Goal: Complete application form: Complete application form

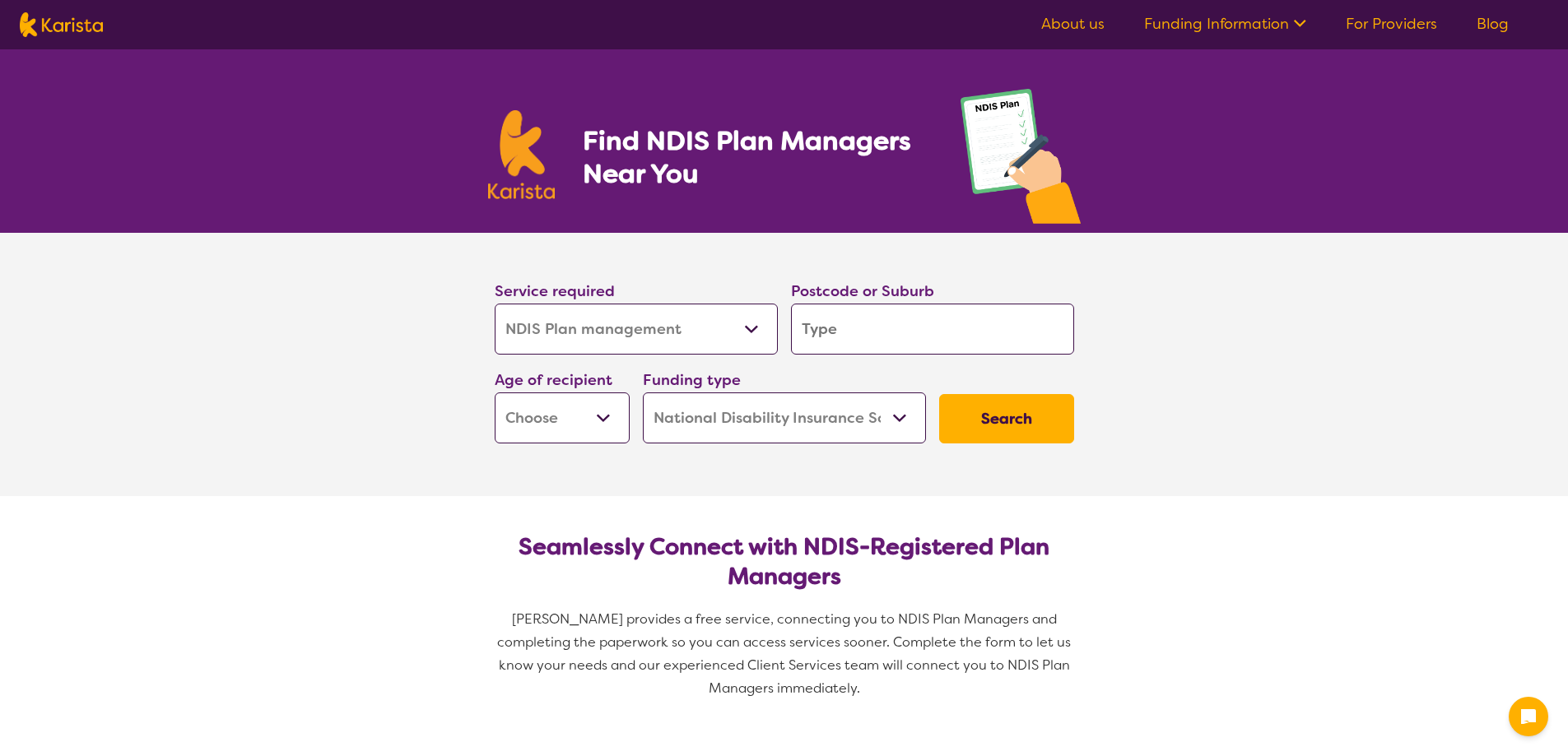
select select "NDIS Plan management"
select select "NDIS"
select select "NDIS Plan management"
select select "NDIS"
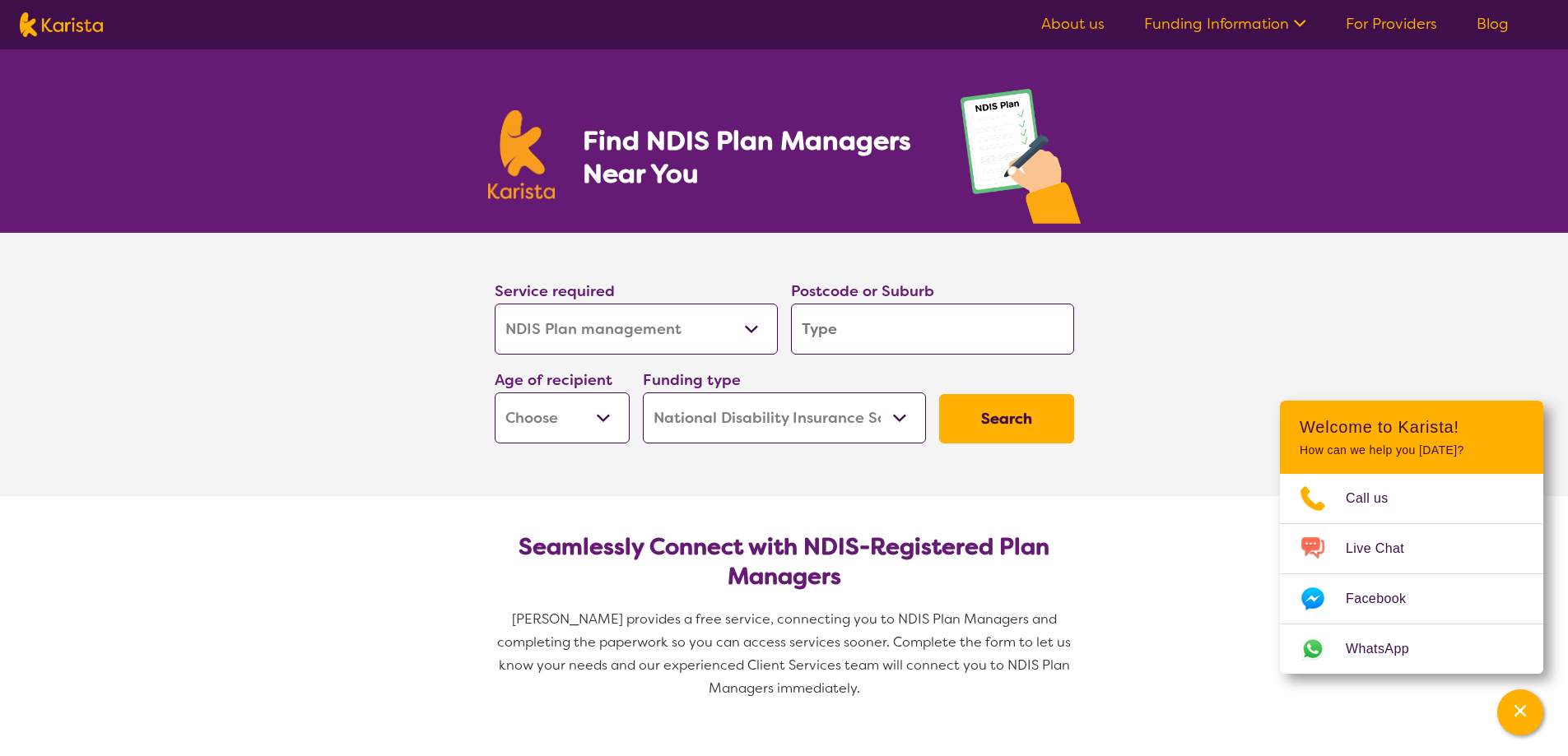
click at [888, 338] on input "search" at bounding box center [932, 329] width 283 height 51
type input "2"
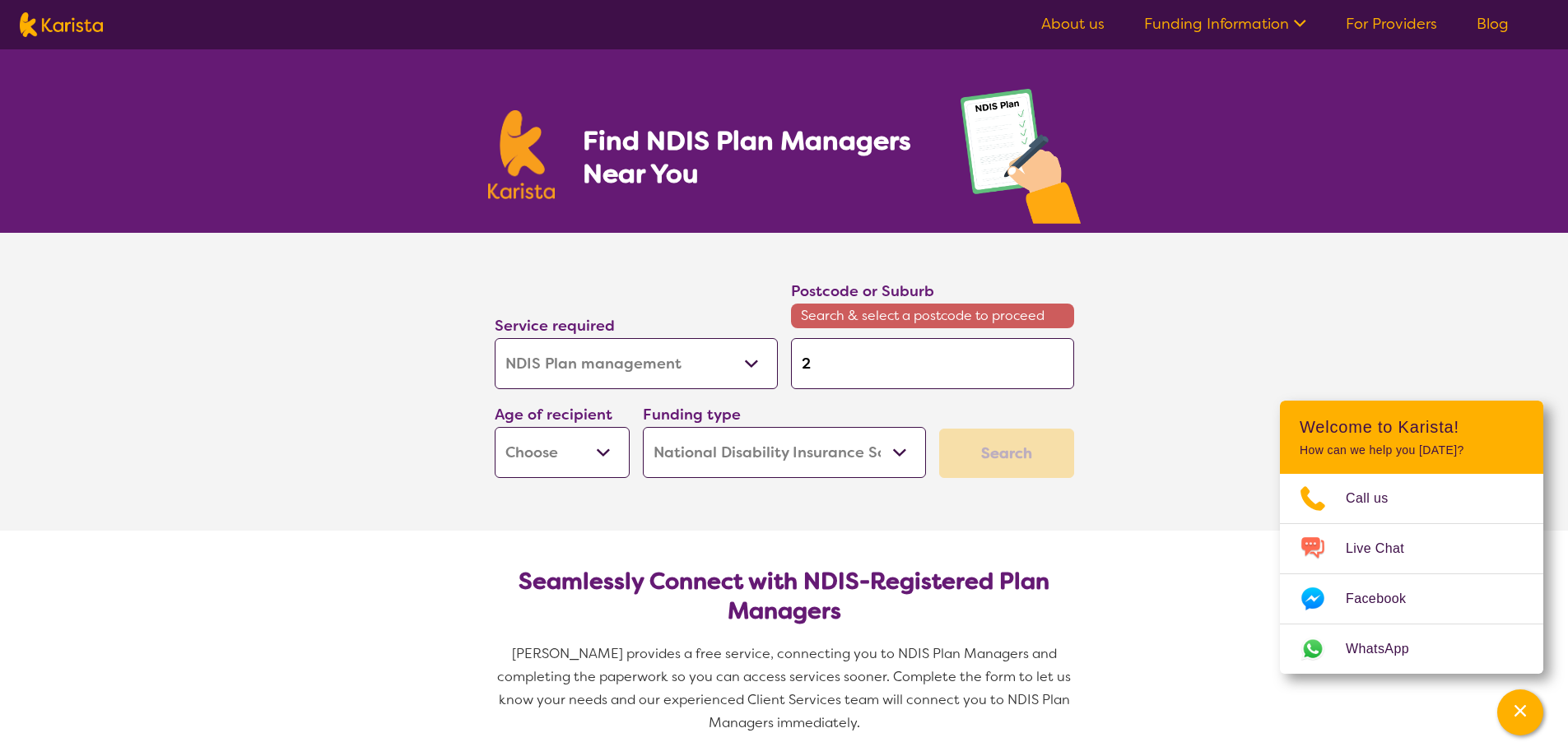
type input "22"
type input "220"
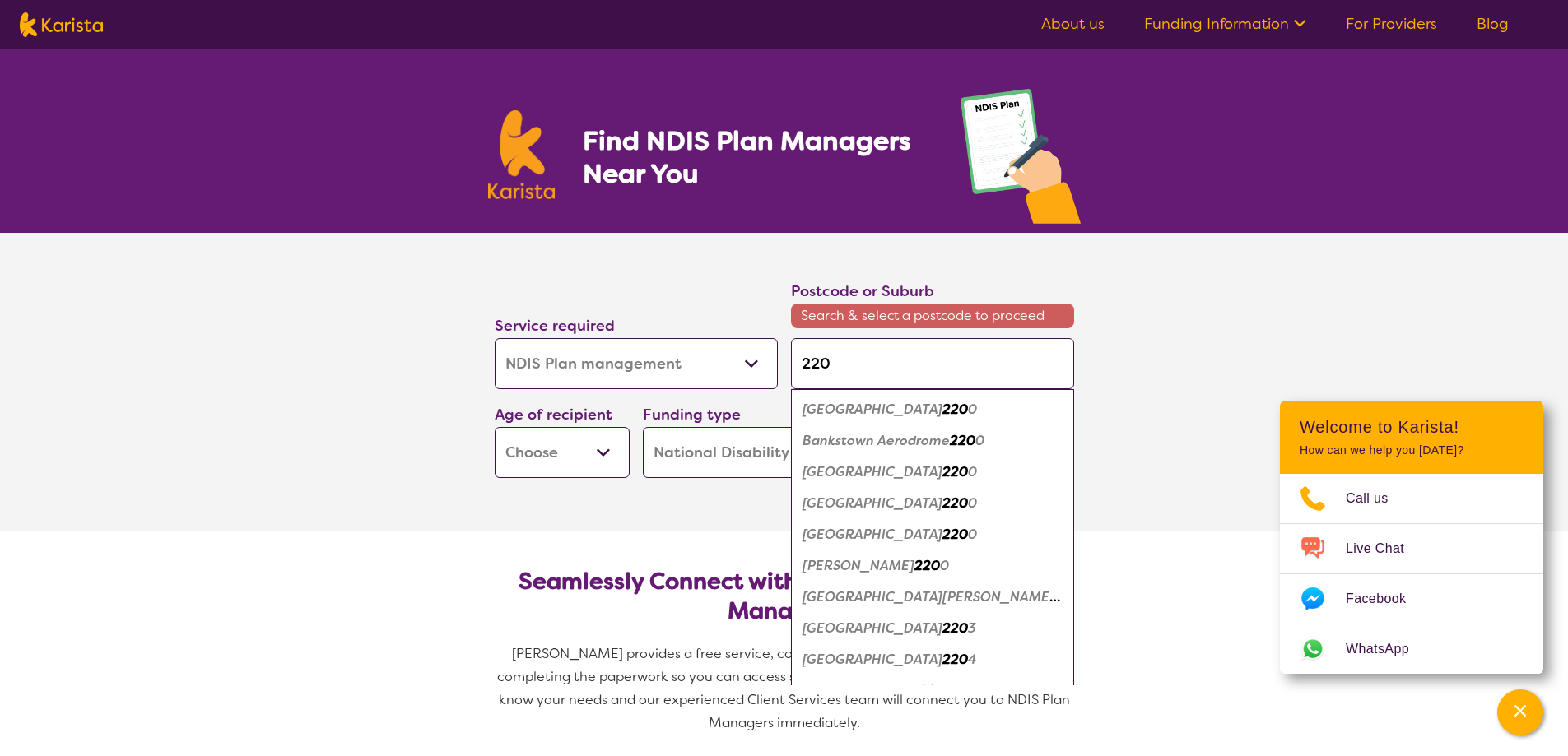
type input "2209"
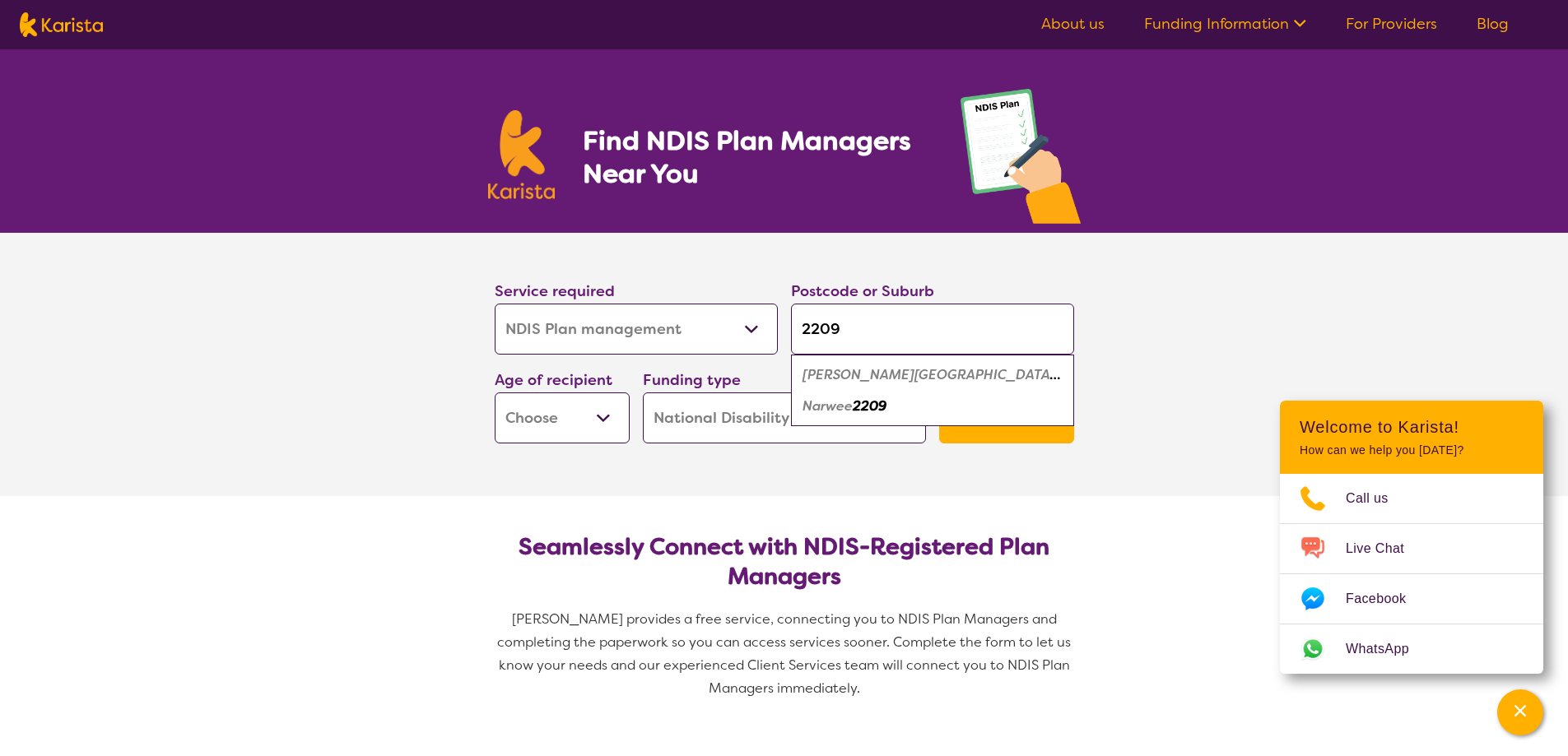
type input "2209"
click at [1055, 380] on em "2209" at bounding box center [1071, 375] width 34 height 17
click at [615, 422] on select "Early Childhood - 0 to 9 Child - 10 to 11 Adolescent - 12 to 17 Adult - 18 to 6…" at bounding box center [562, 418] width 135 height 51
select select "EC"
click at [495, 393] on select "Early Childhood - 0 to 9 Child - 10 to 11 Adolescent - 12 to 17 Adult - 18 to 6…" at bounding box center [562, 418] width 135 height 51
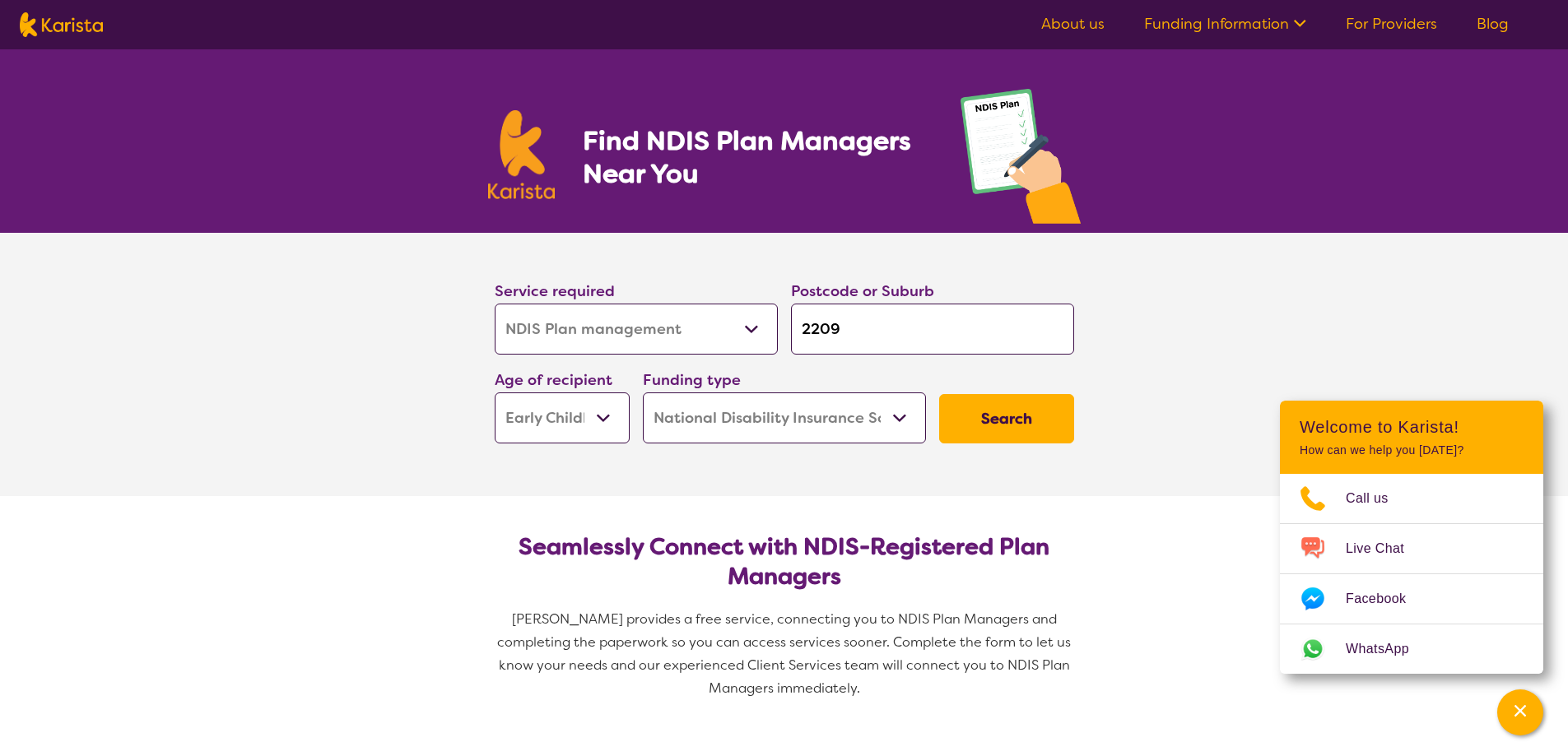
select select "EC"
click at [986, 430] on button "Search" at bounding box center [1006, 418] width 135 height 49
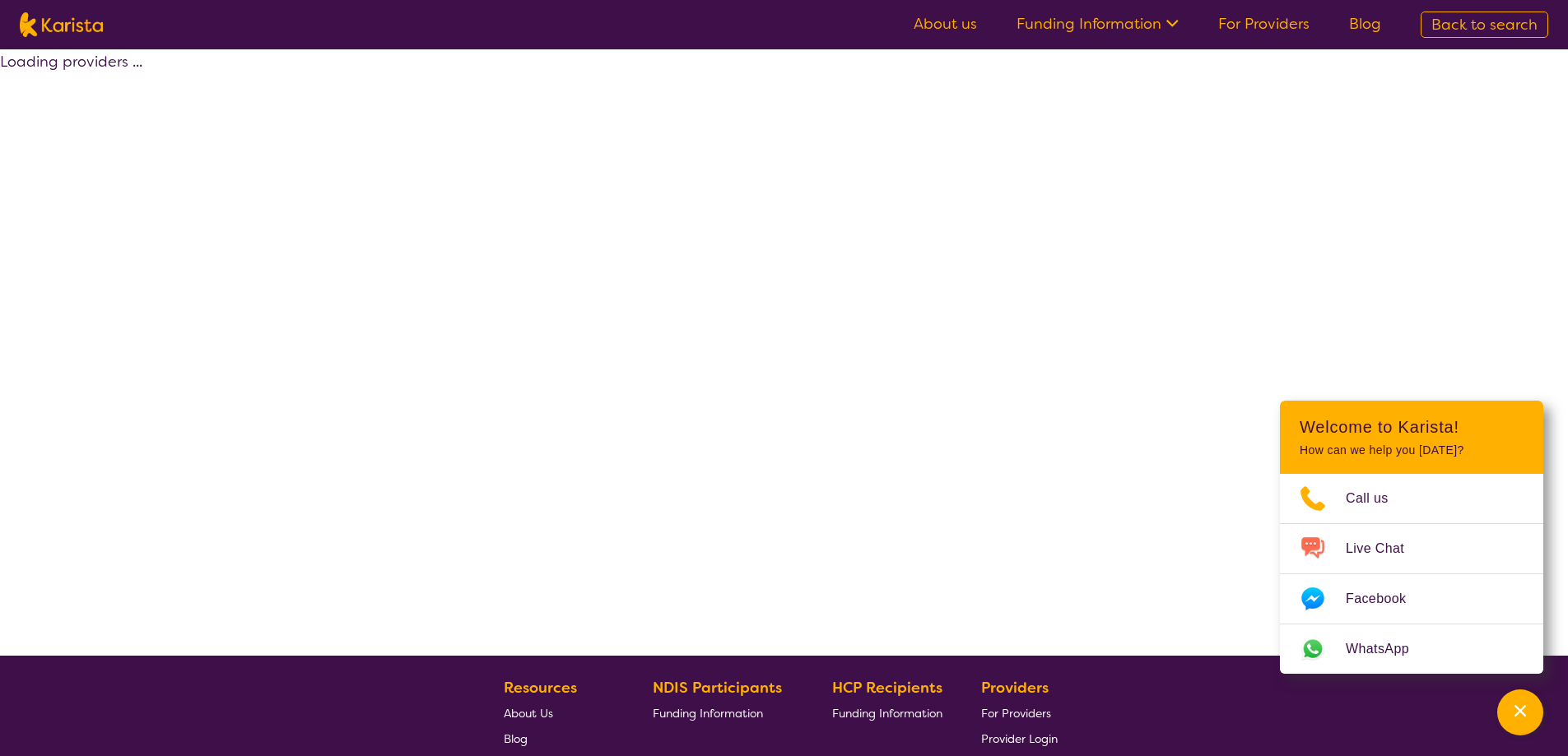
select select "by_score"
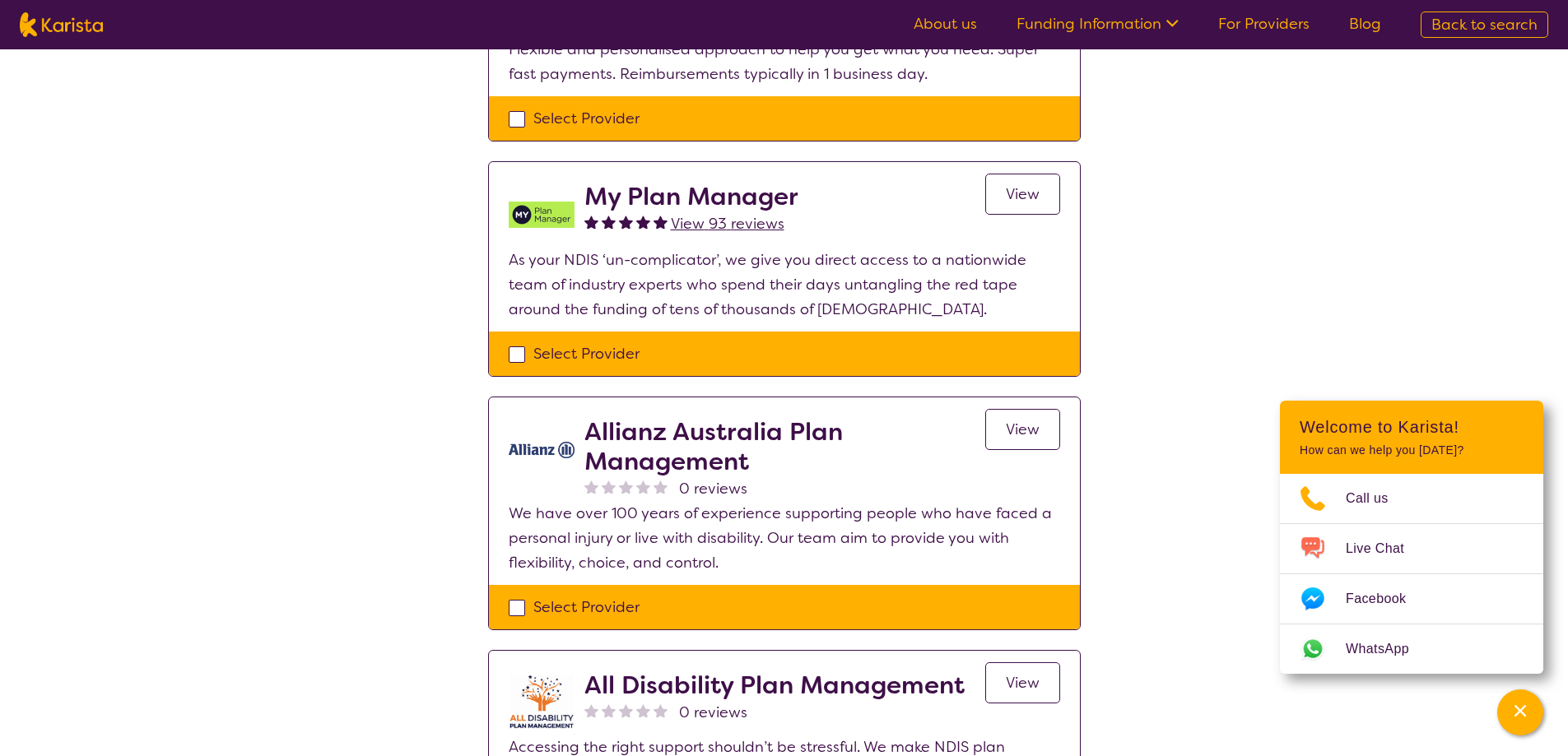
scroll to position [741, 0]
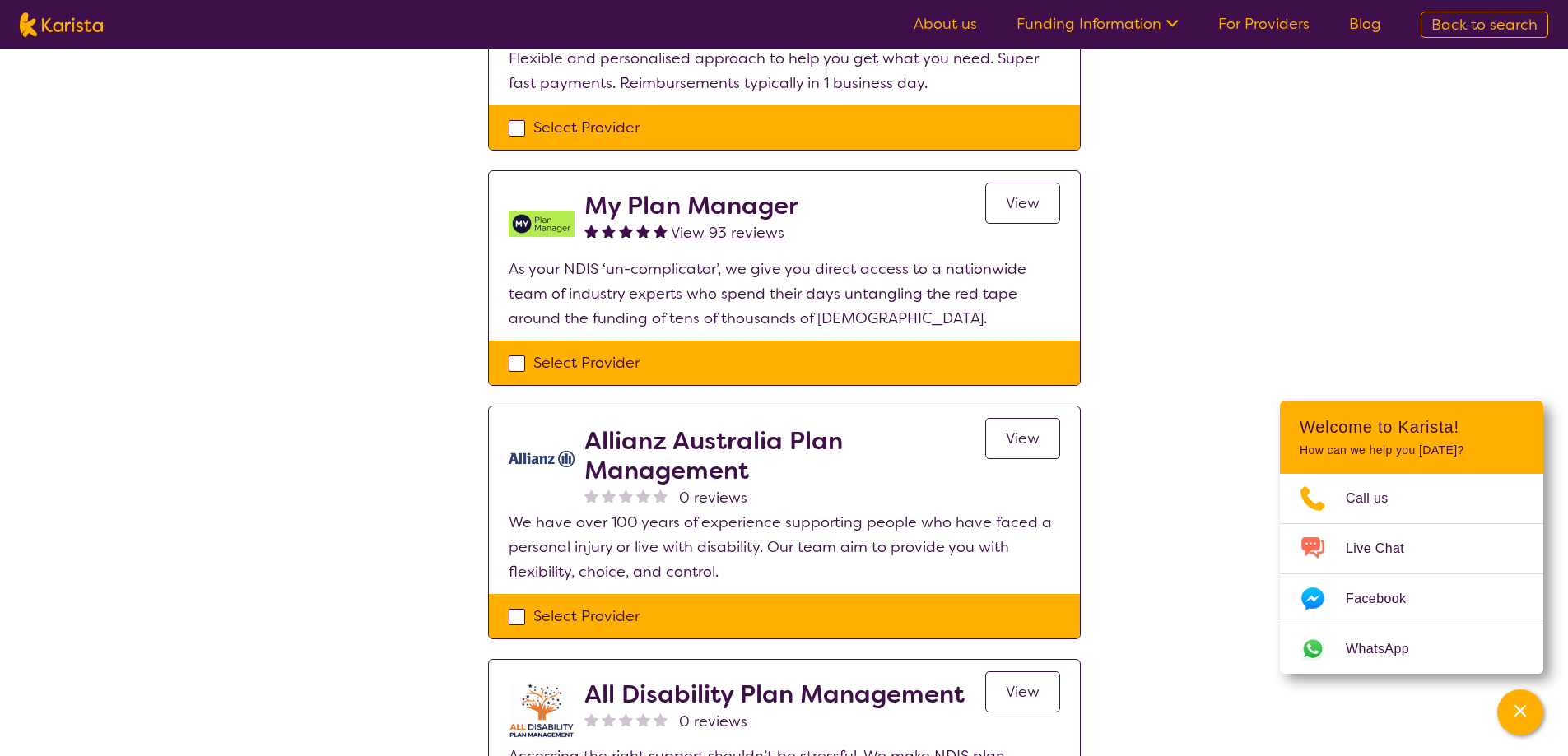
click at [510, 356] on div "Select Provider" at bounding box center [784, 363] width 551 height 25
checkbox input "true"
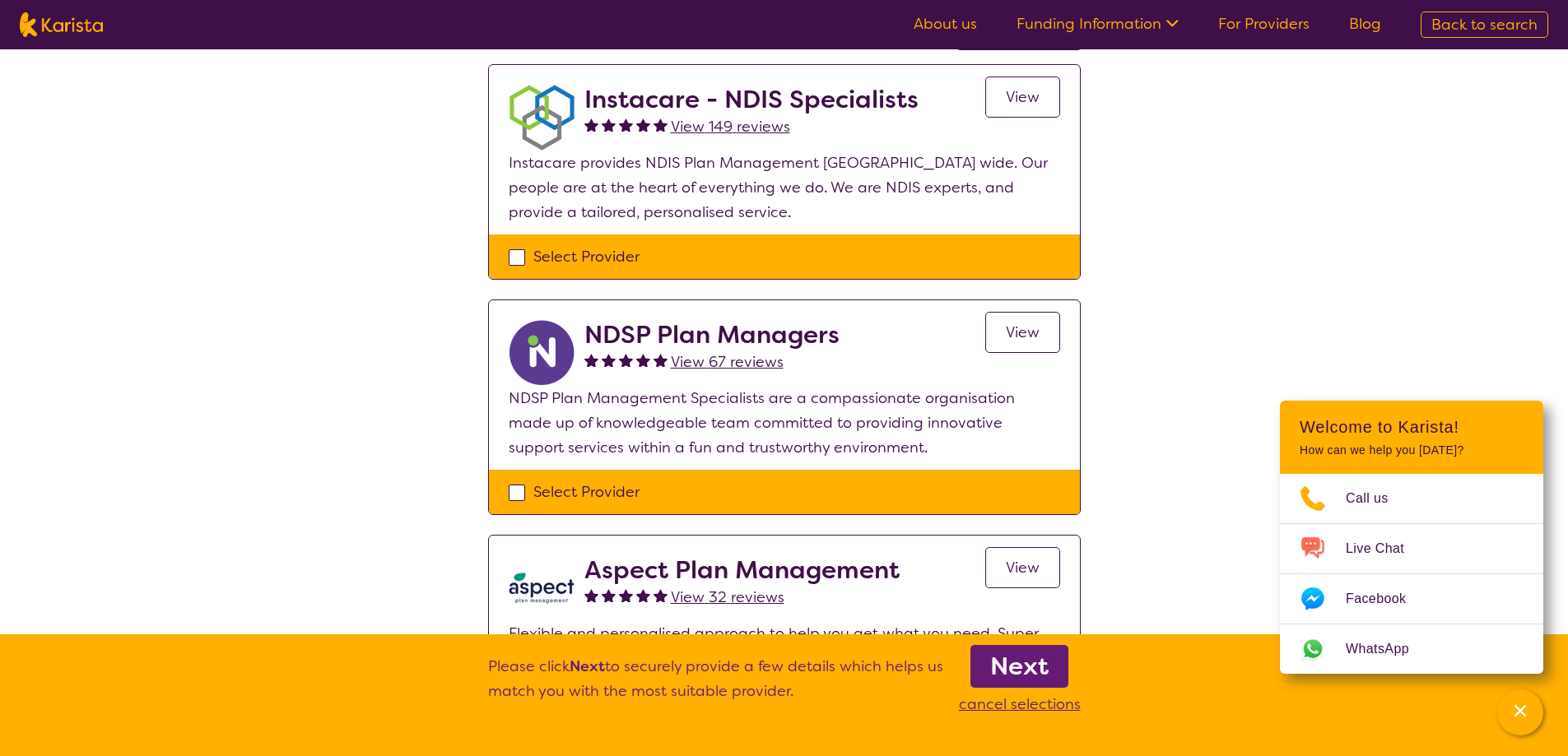
scroll to position [164, 0]
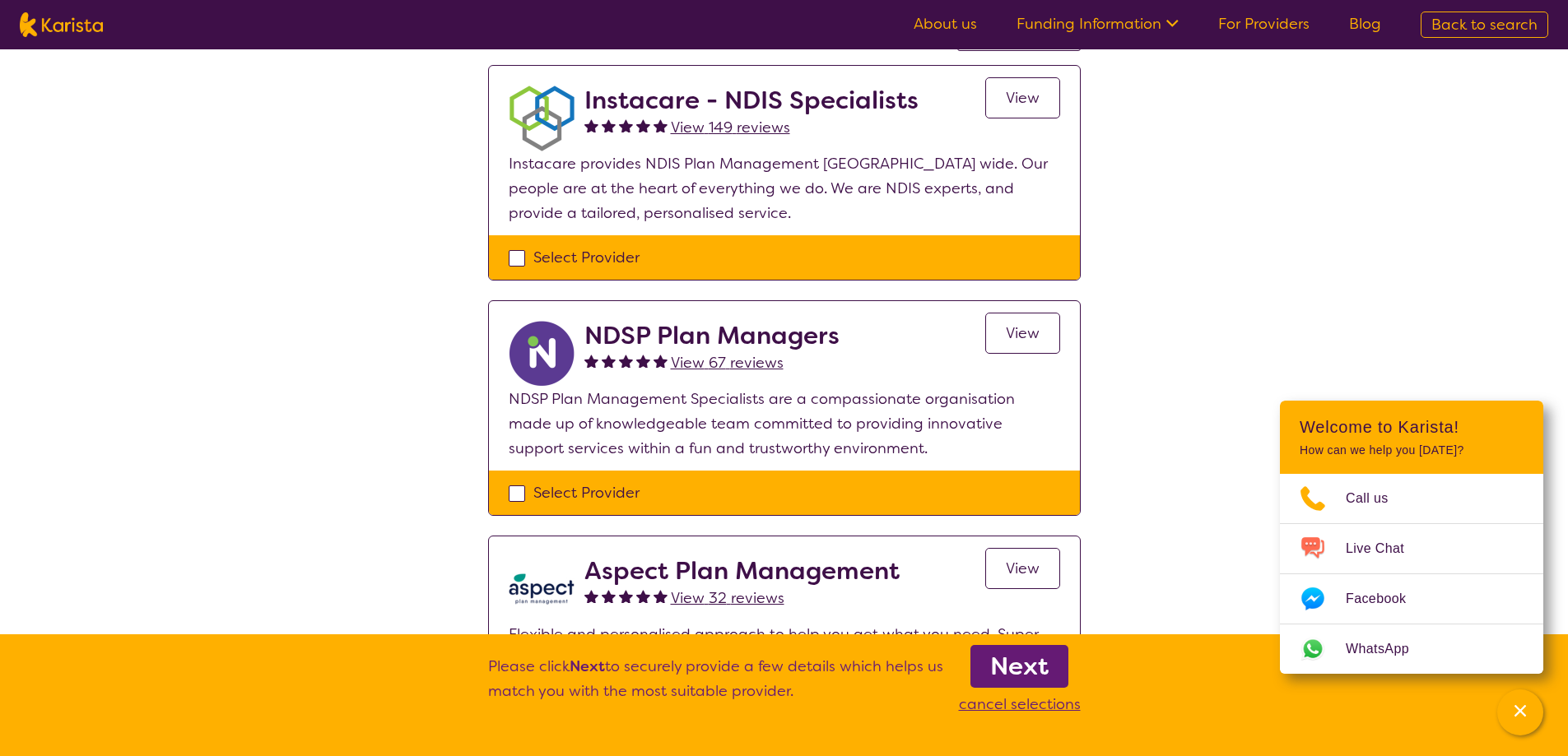
click at [509, 261] on div "Select Provider" at bounding box center [784, 257] width 551 height 25
checkbox input "true"
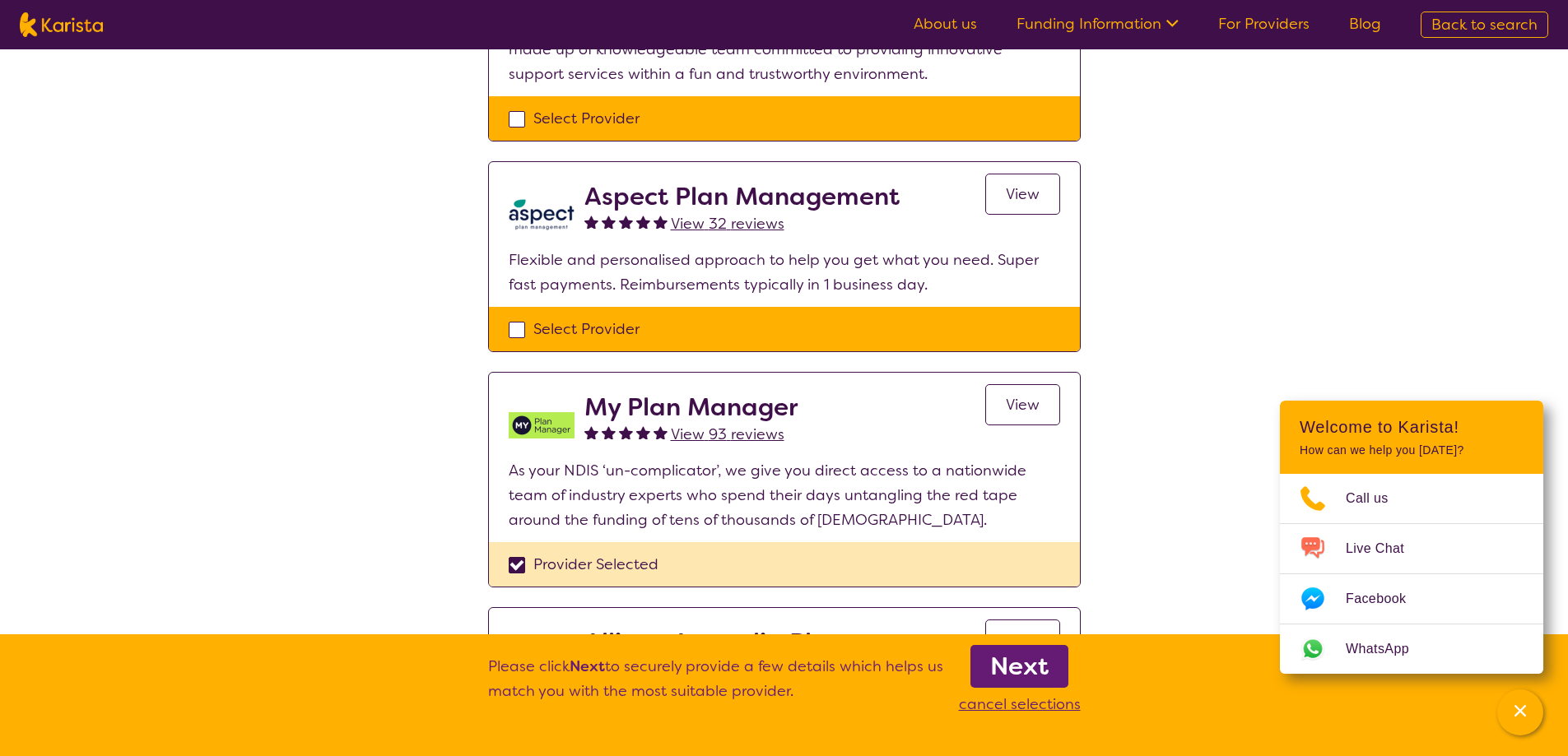
scroll to position [576, 0]
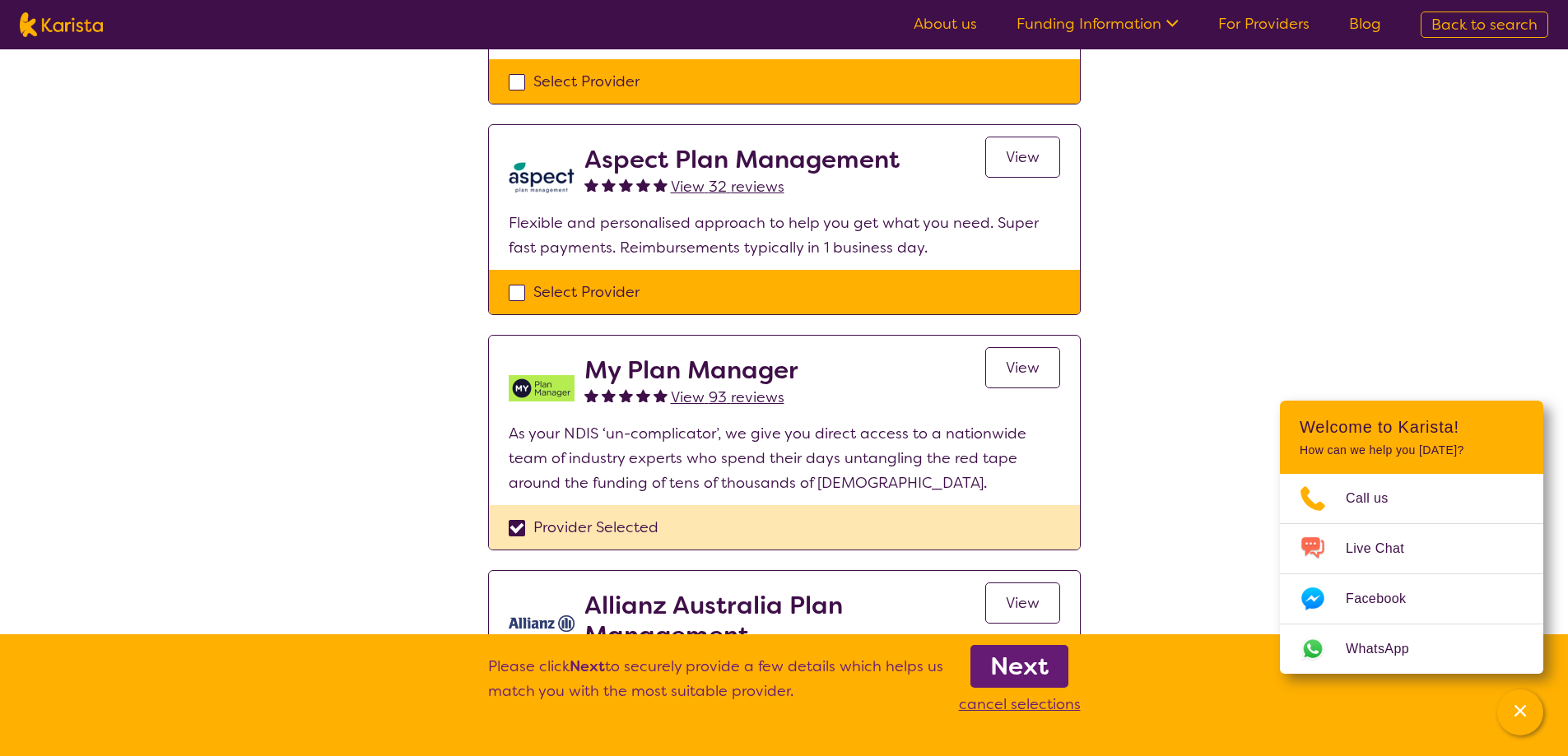
click at [519, 528] on div "Provider Selected" at bounding box center [784, 527] width 551 height 25
checkbox input "false"
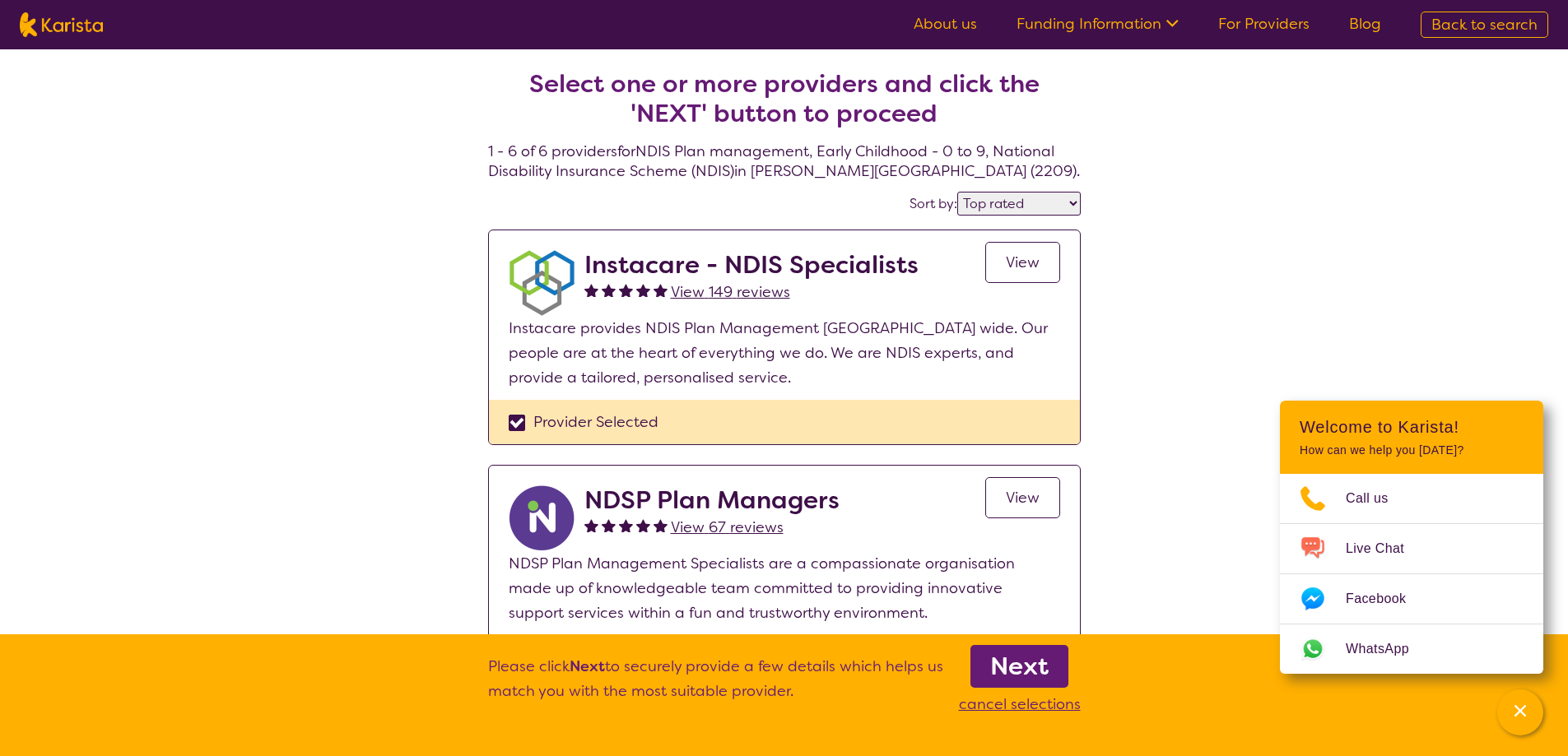
click at [705, 292] on span "View 149 reviews" at bounding box center [731, 292] width 120 height 20
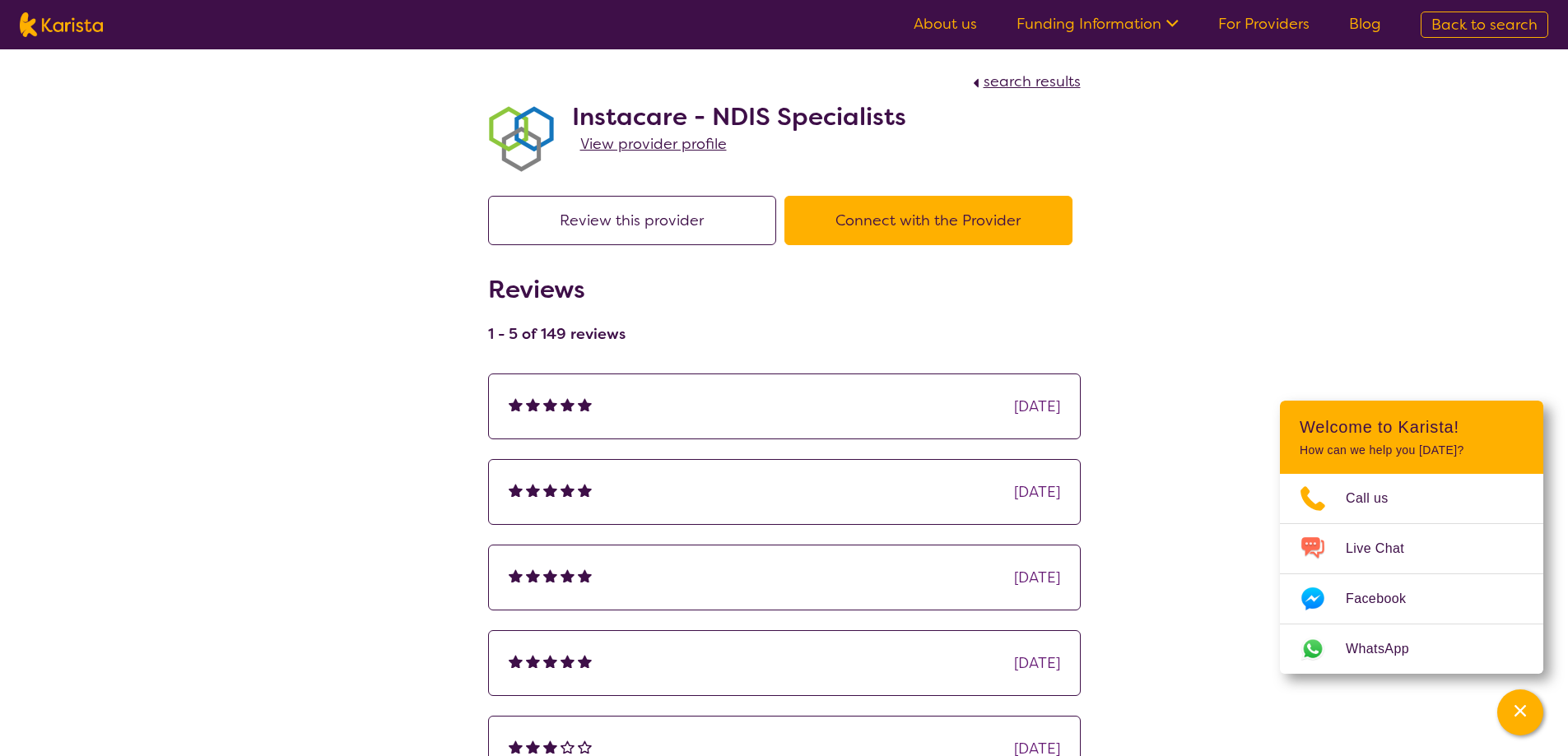
select select "by_score"
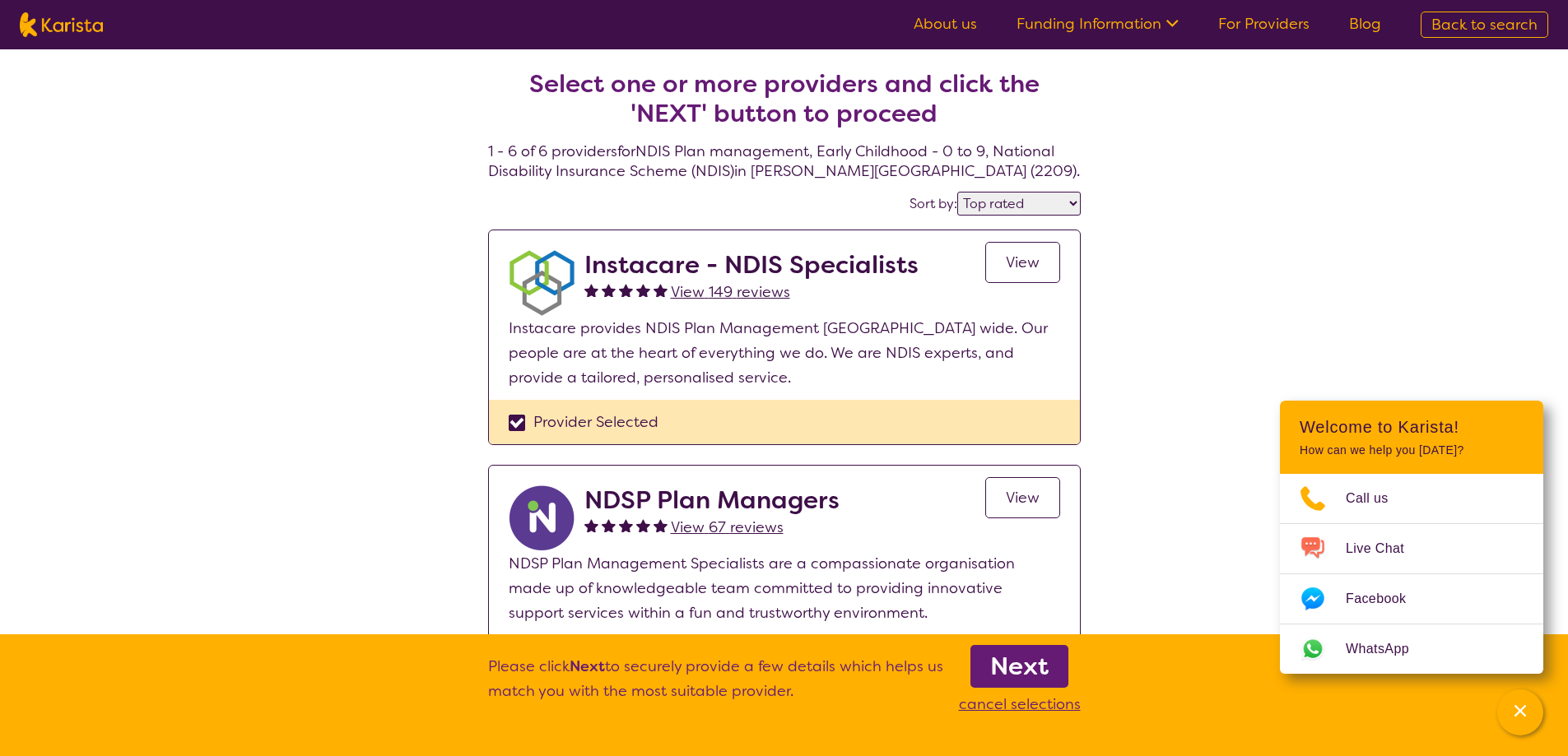
click at [1036, 259] on span "View" at bounding box center [1022, 262] width 34 height 20
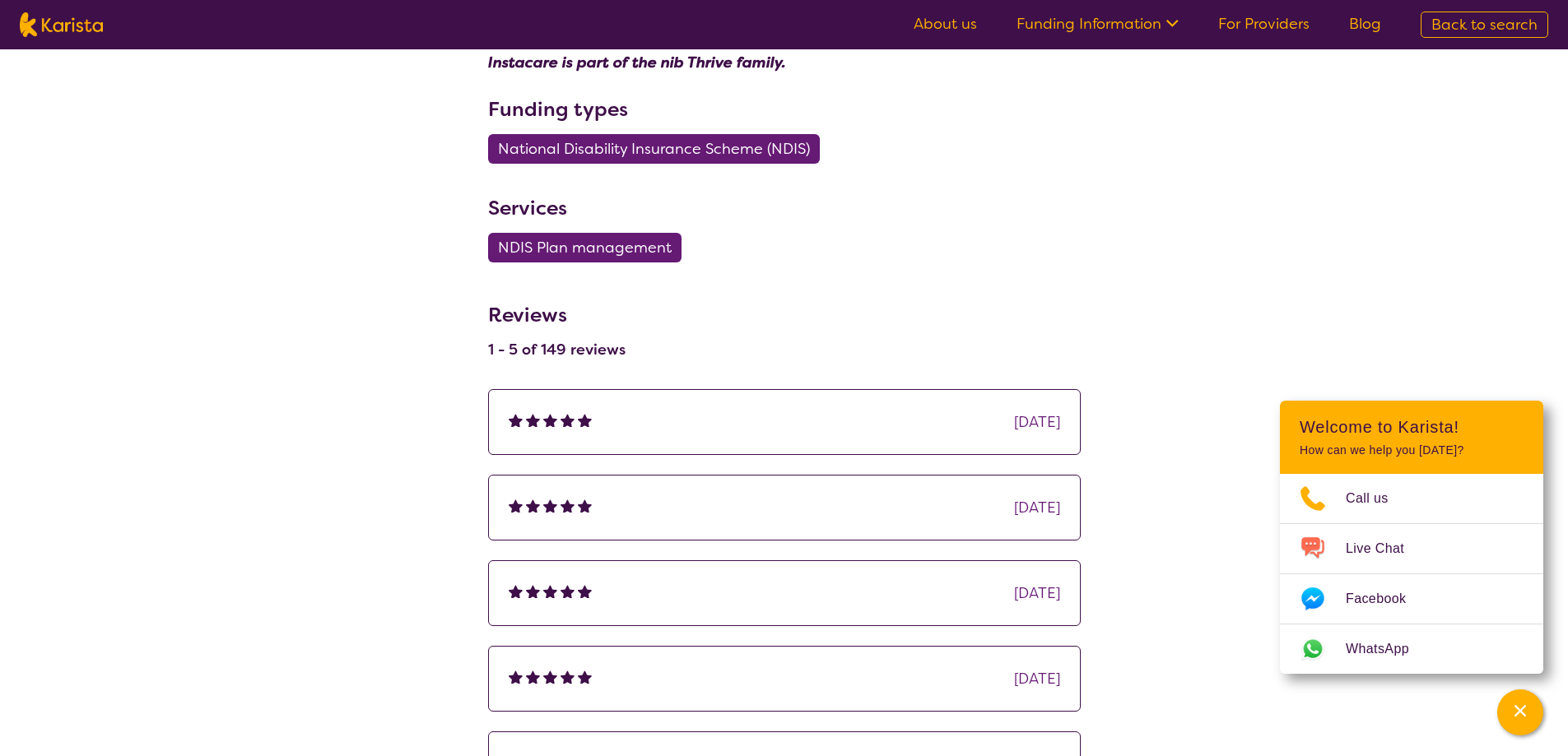
scroll to position [822, 0]
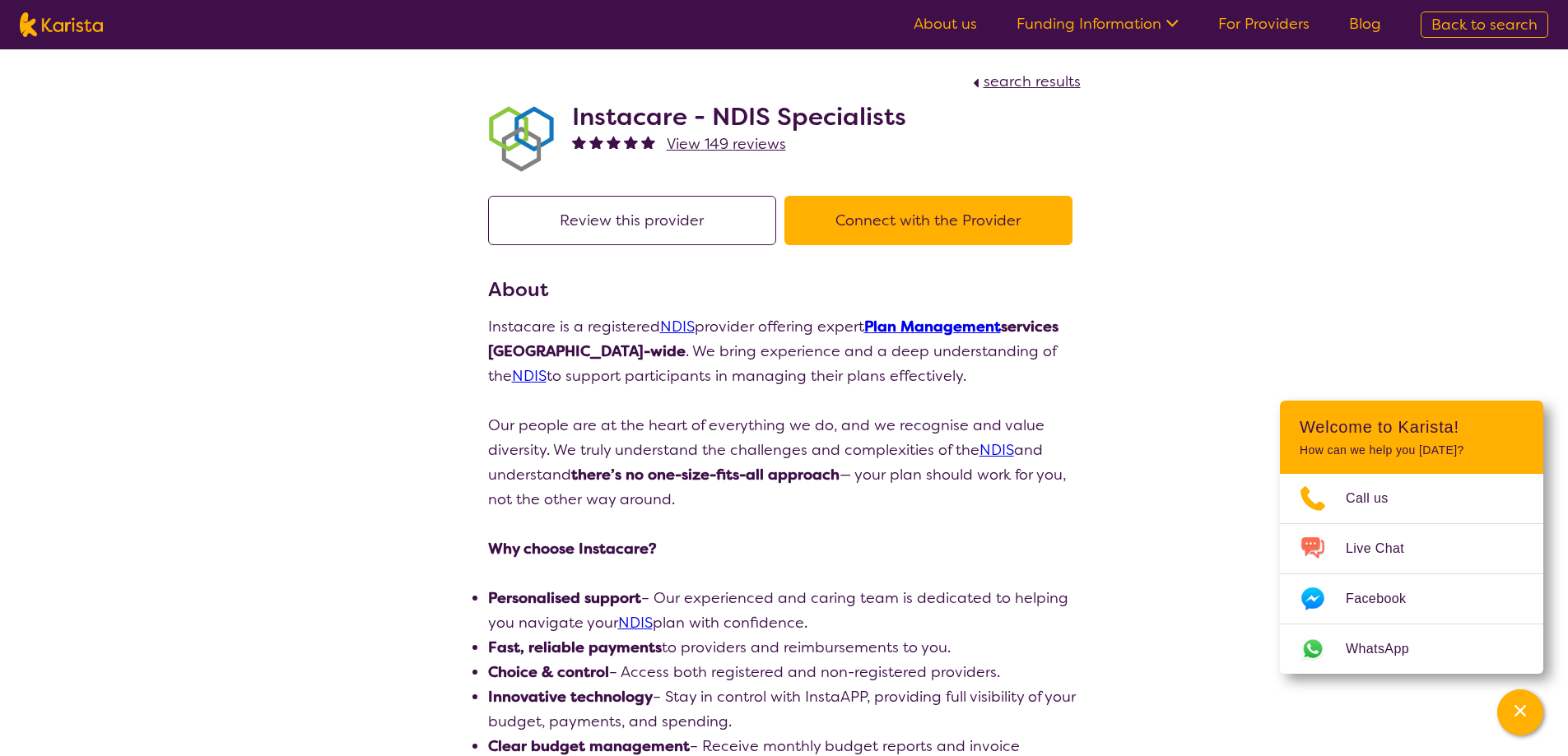
select select "by_score"
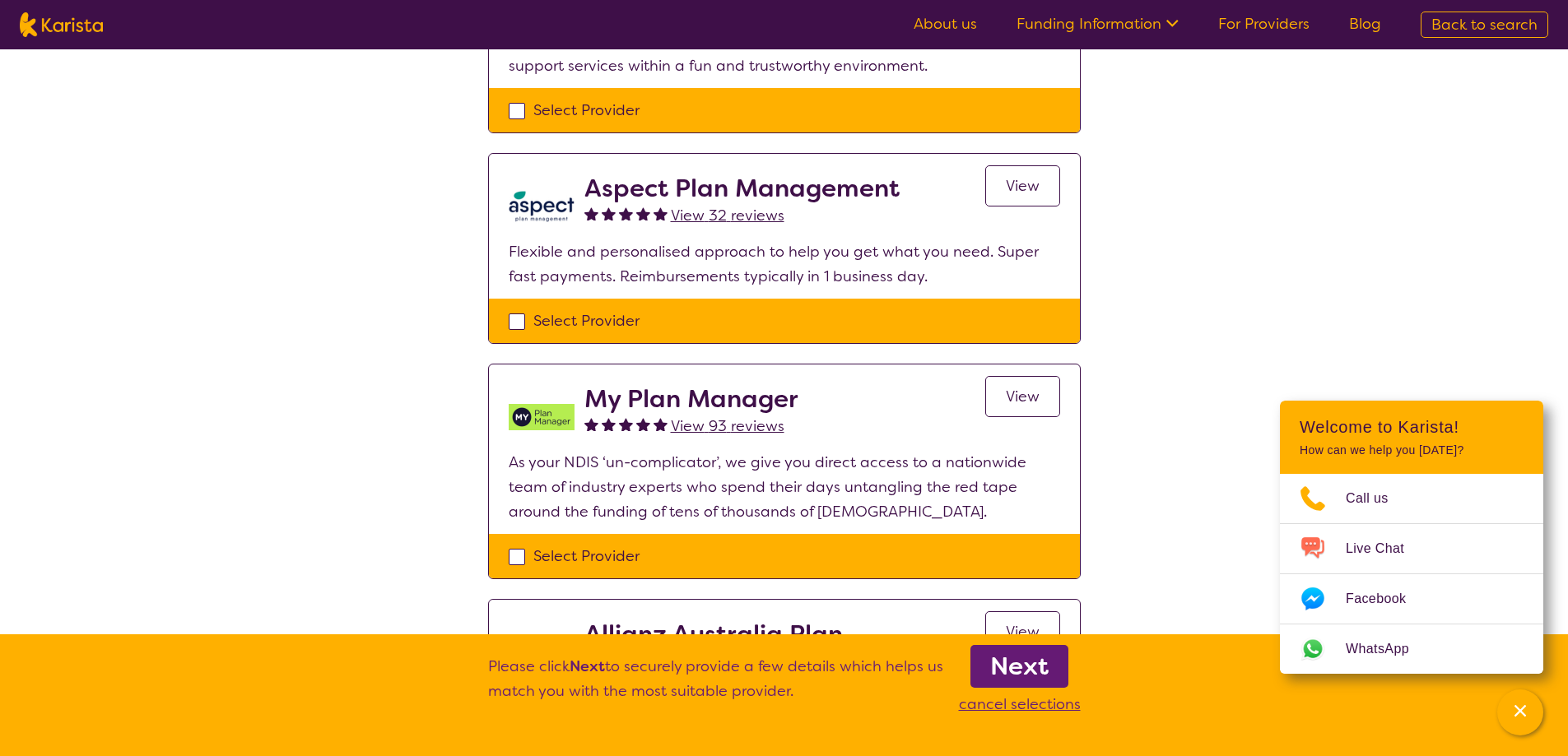
scroll to position [576, 0]
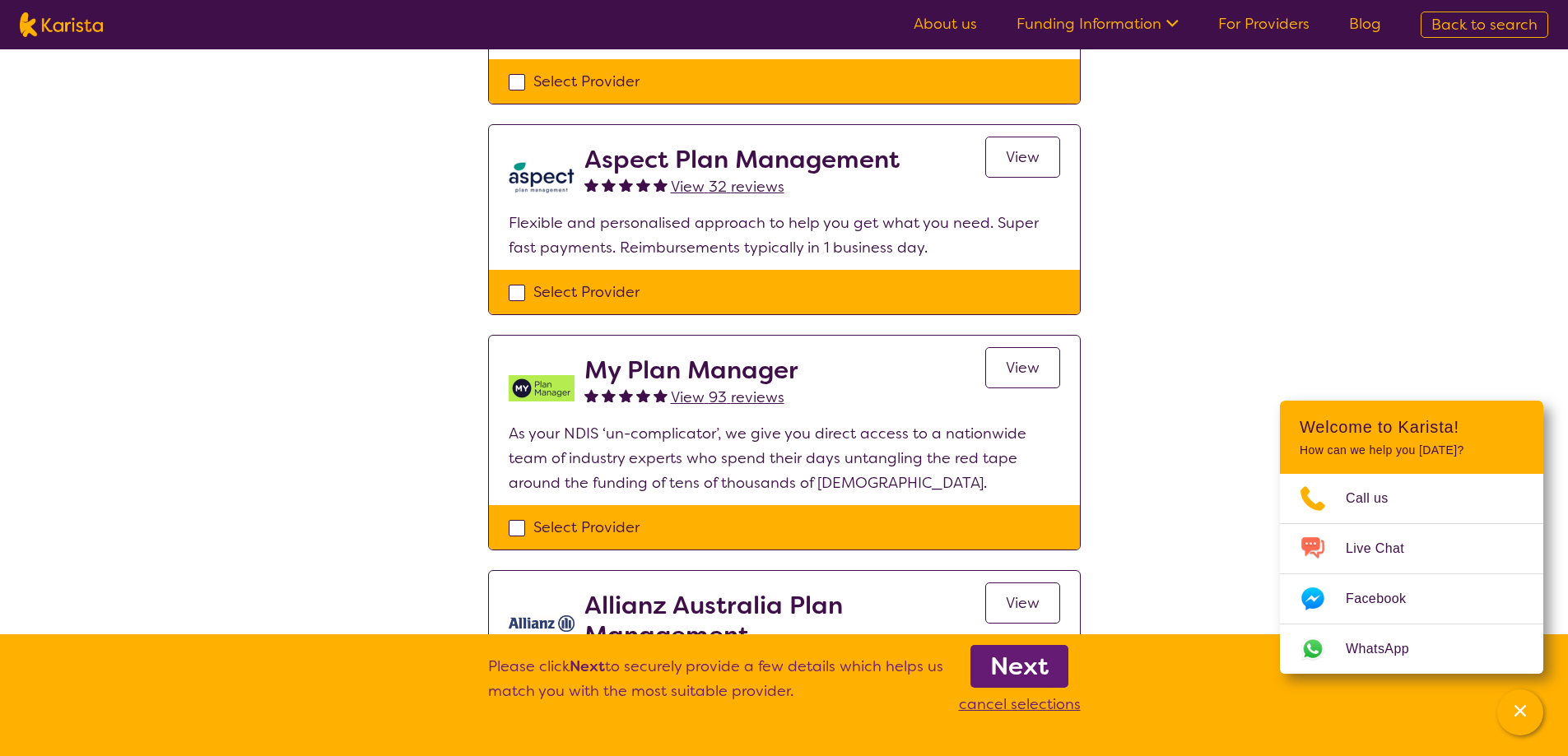
click at [1017, 377] on span "View" at bounding box center [1022, 368] width 34 height 20
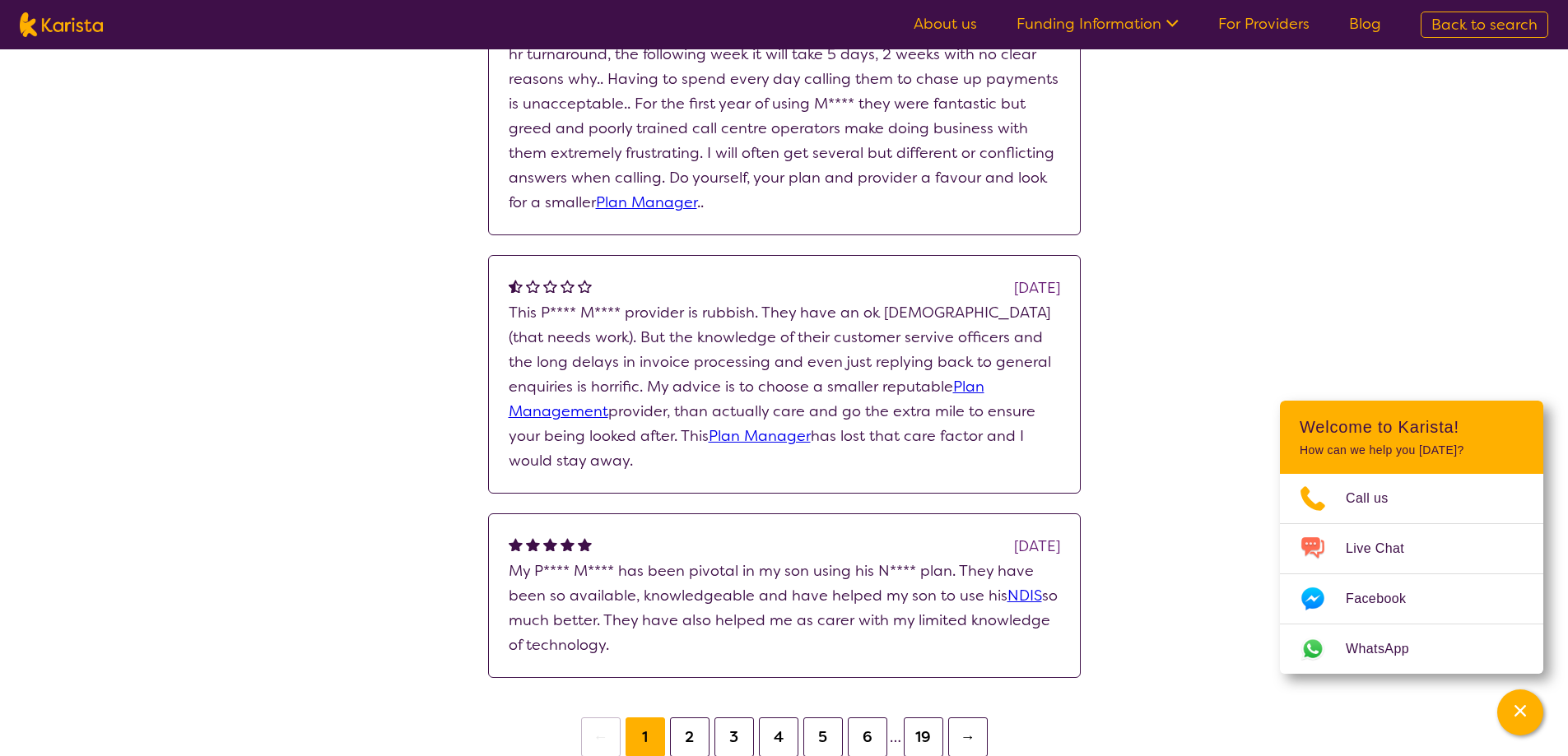
scroll to position [1892, 0]
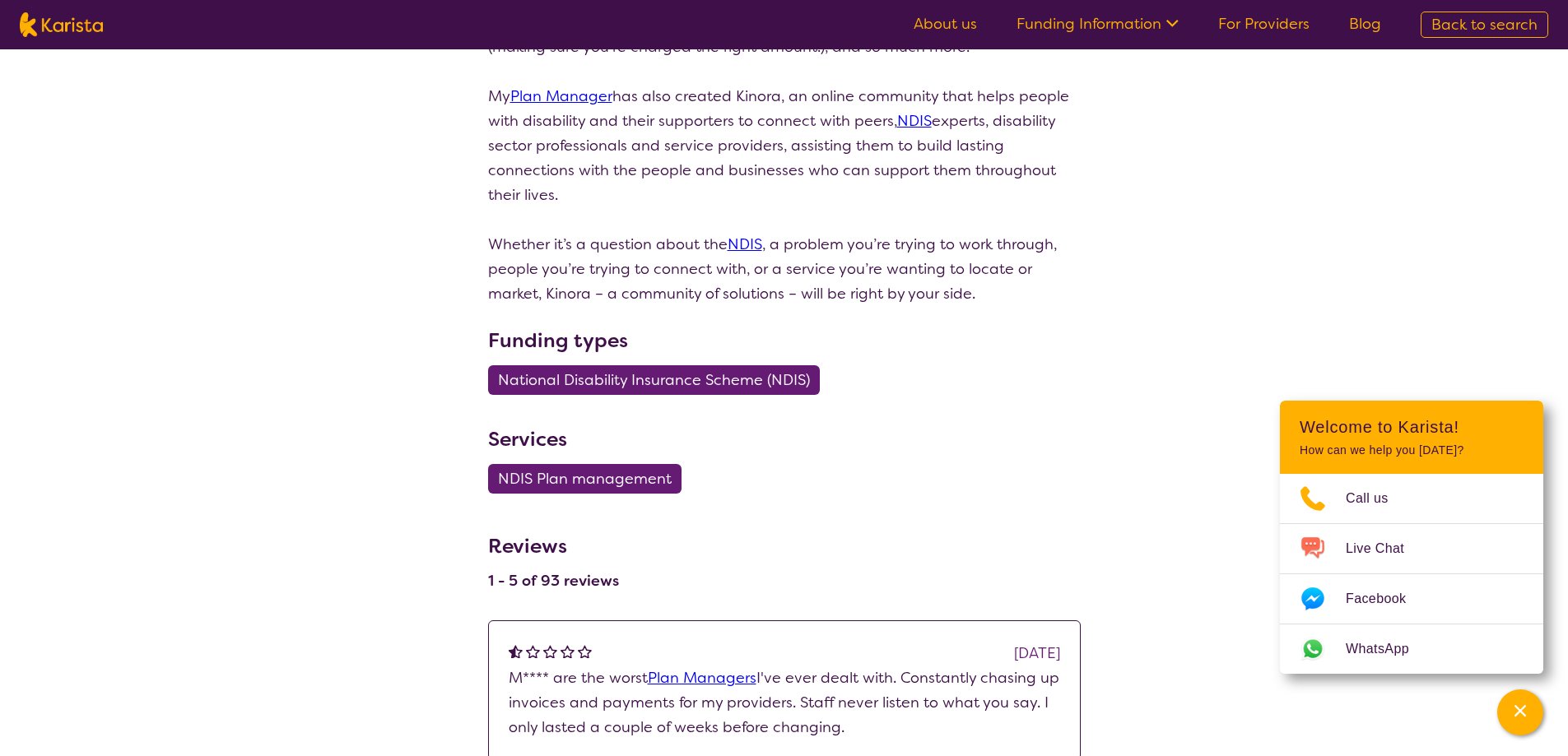
select select "by_score"
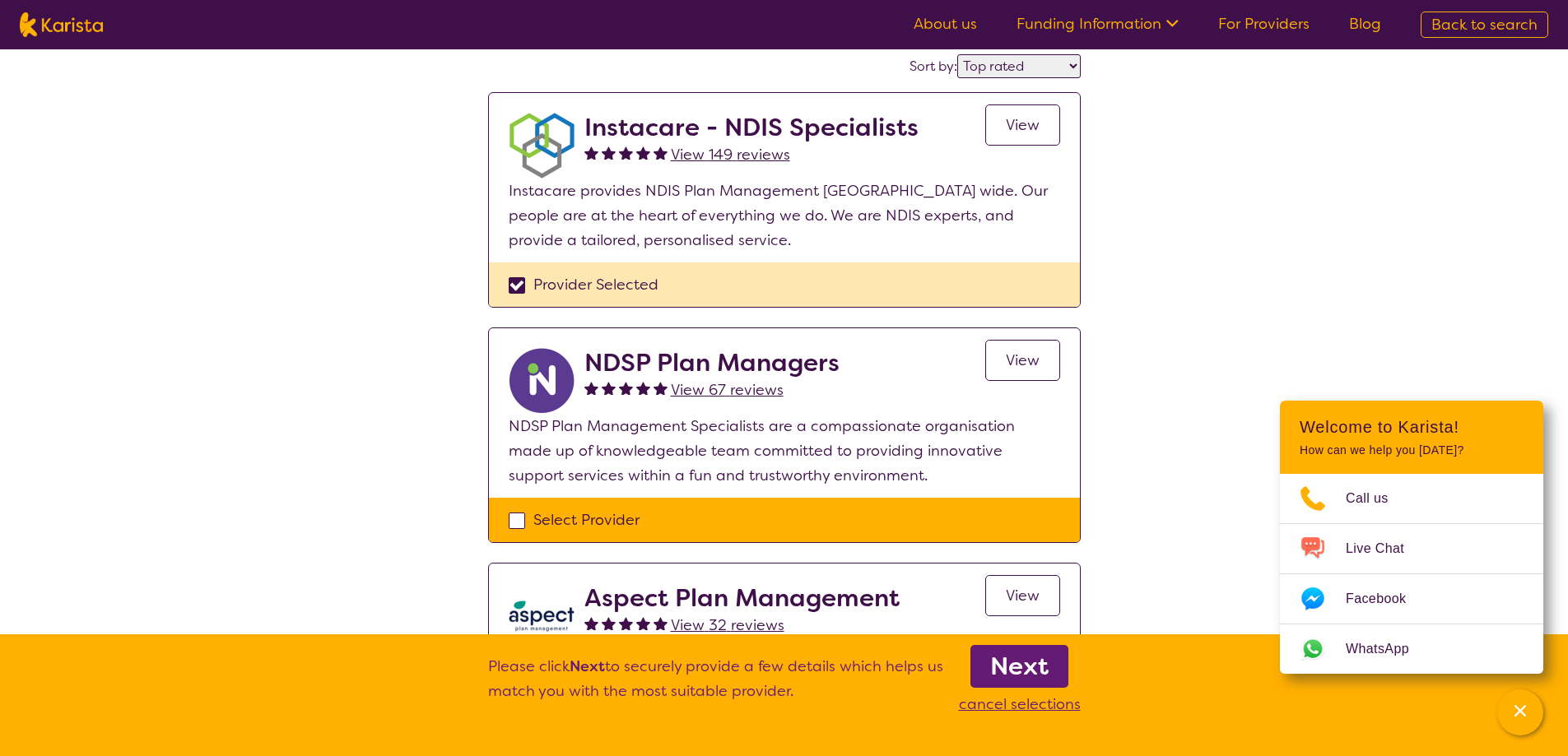
scroll to position [83, 0]
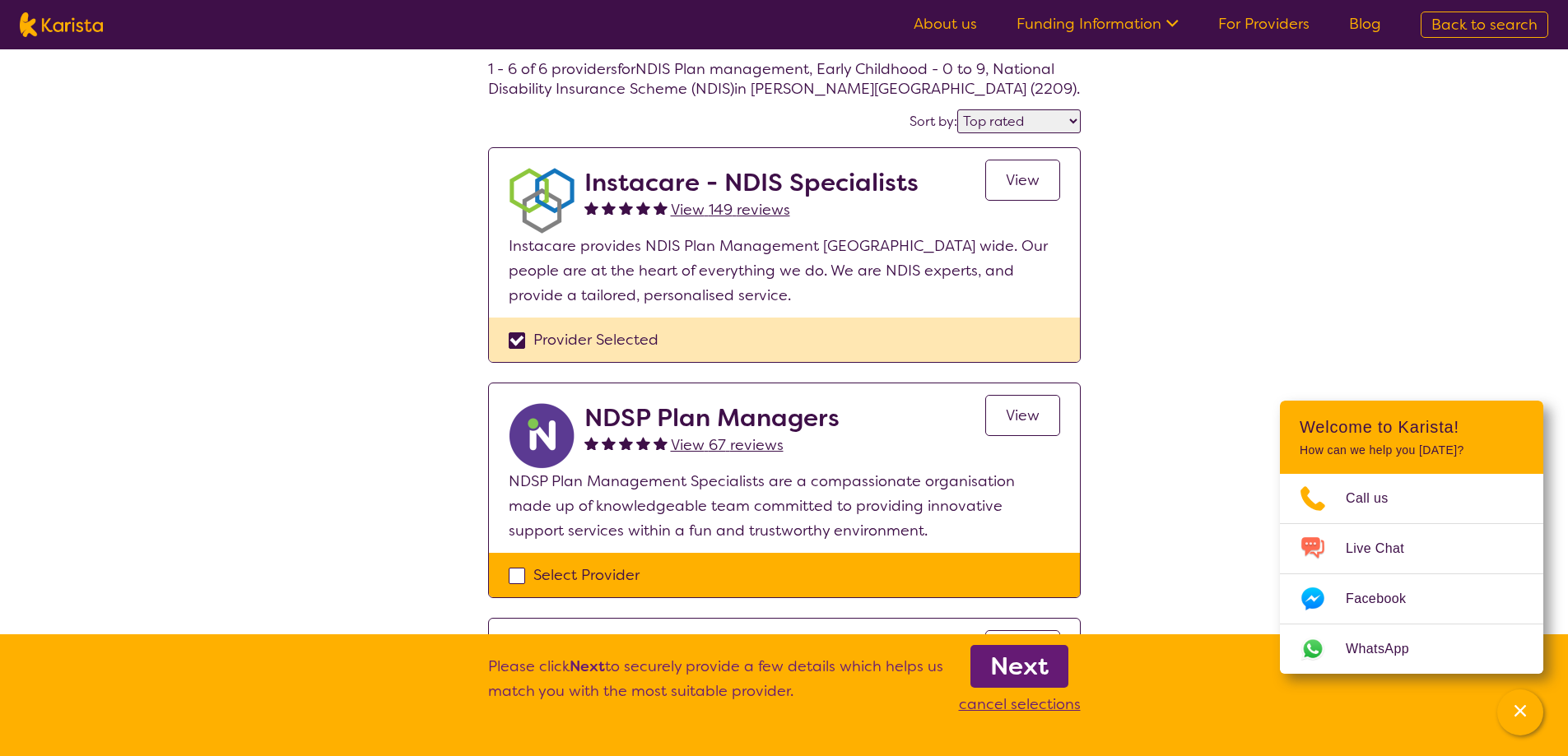
click at [748, 217] on span "View 149 reviews" at bounding box center [731, 209] width 120 height 20
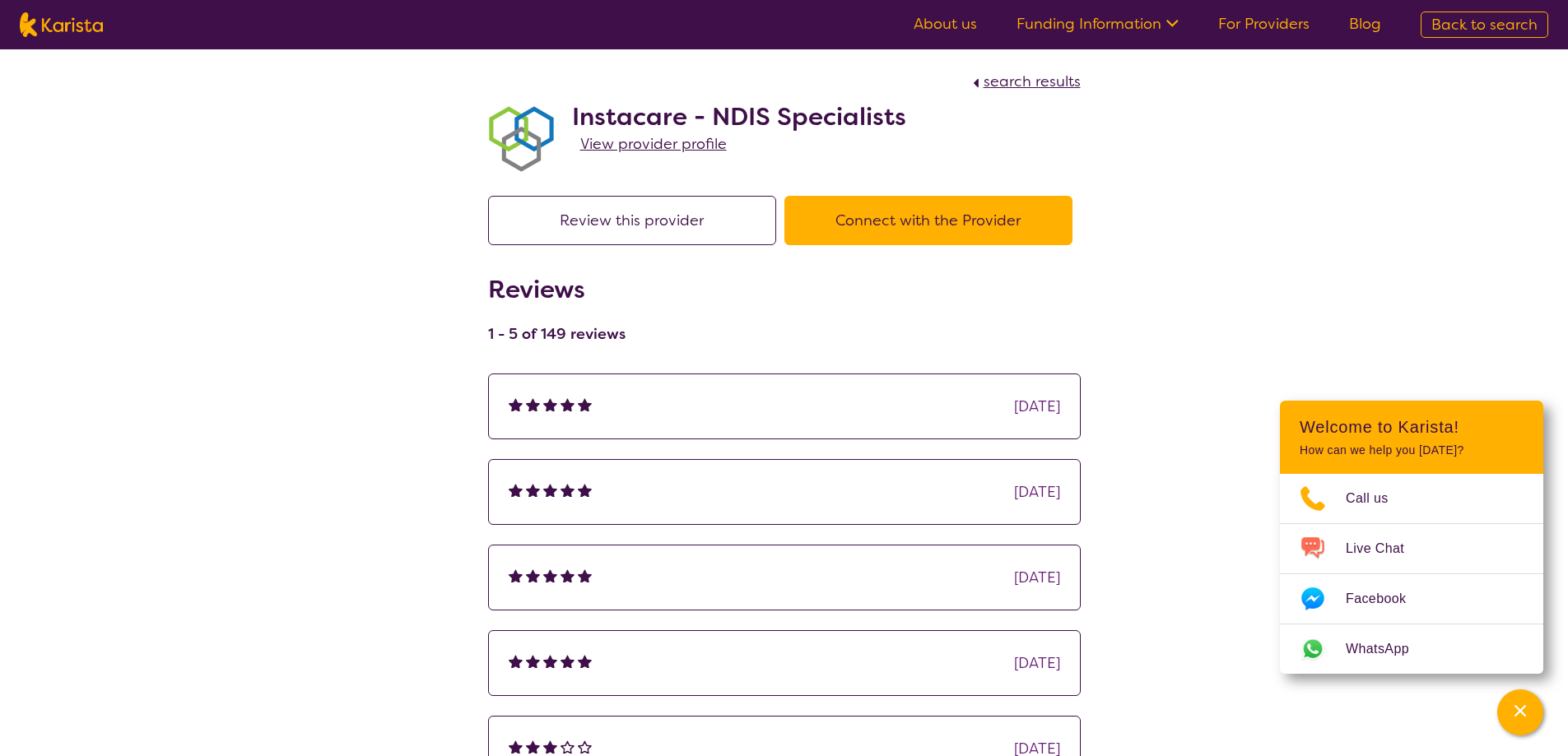
click at [692, 150] on span "View provider profile" at bounding box center [654, 144] width 146 height 20
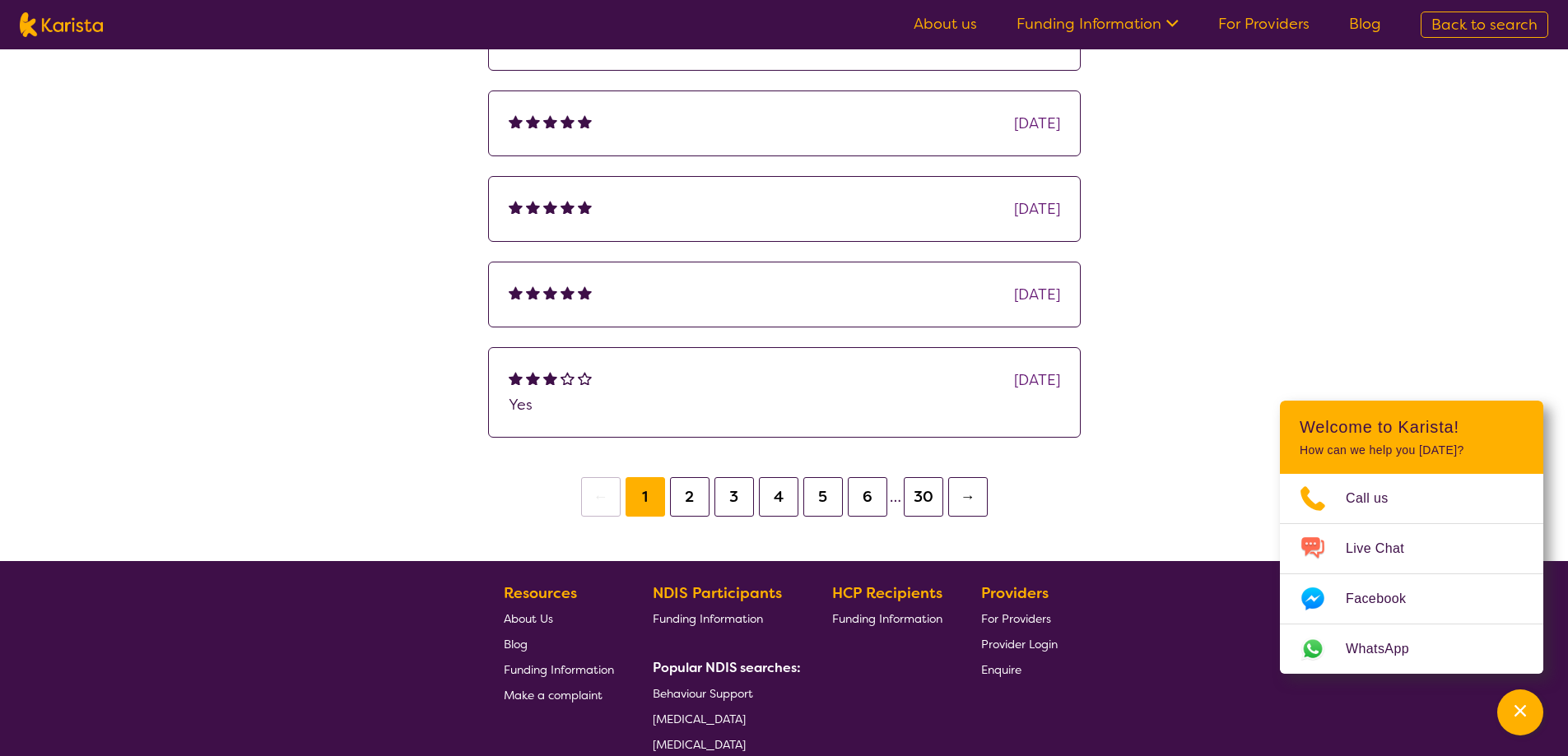
scroll to position [1152, 0]
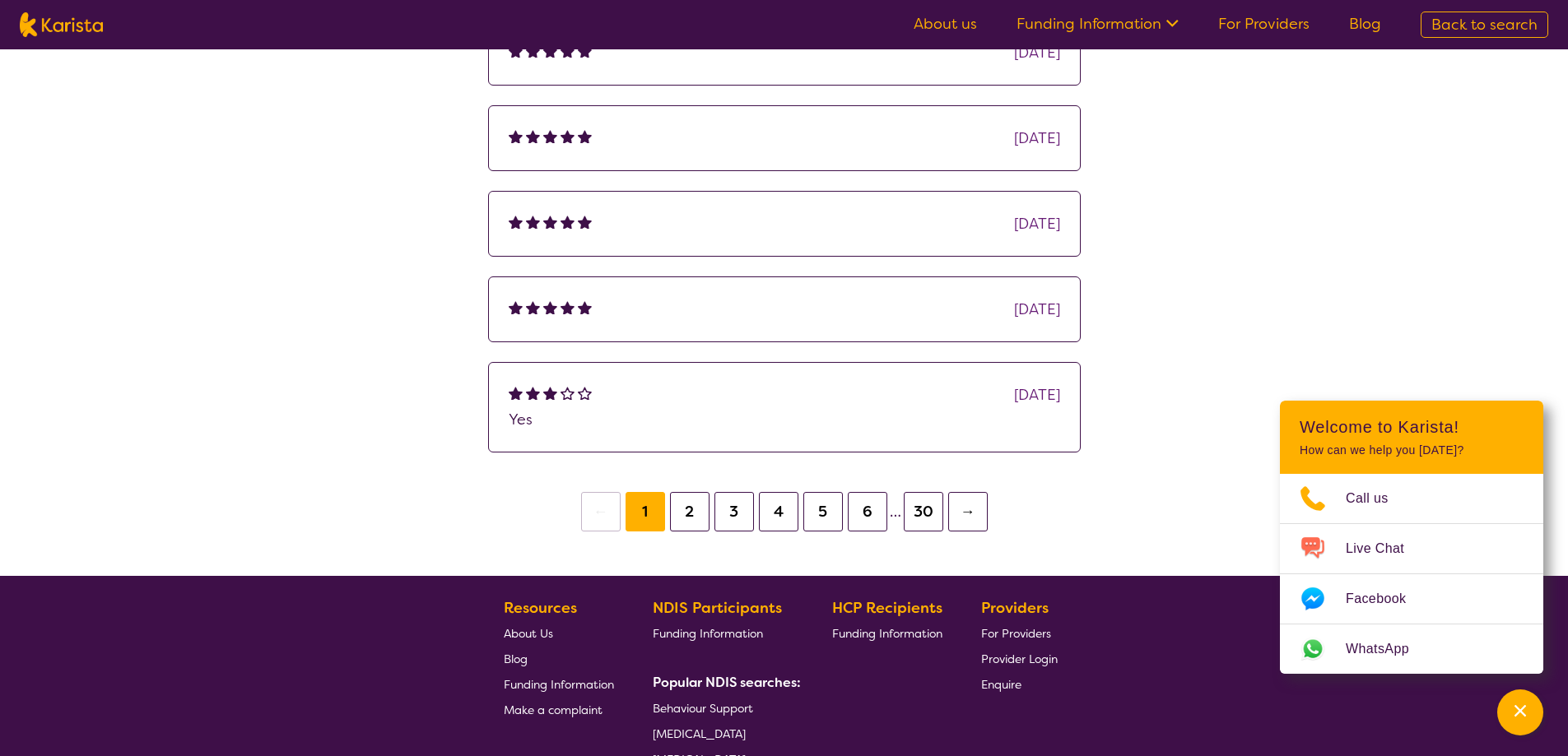
click at [956, 512] on button "→" at bounding box center [968, 511] width 40 height 40
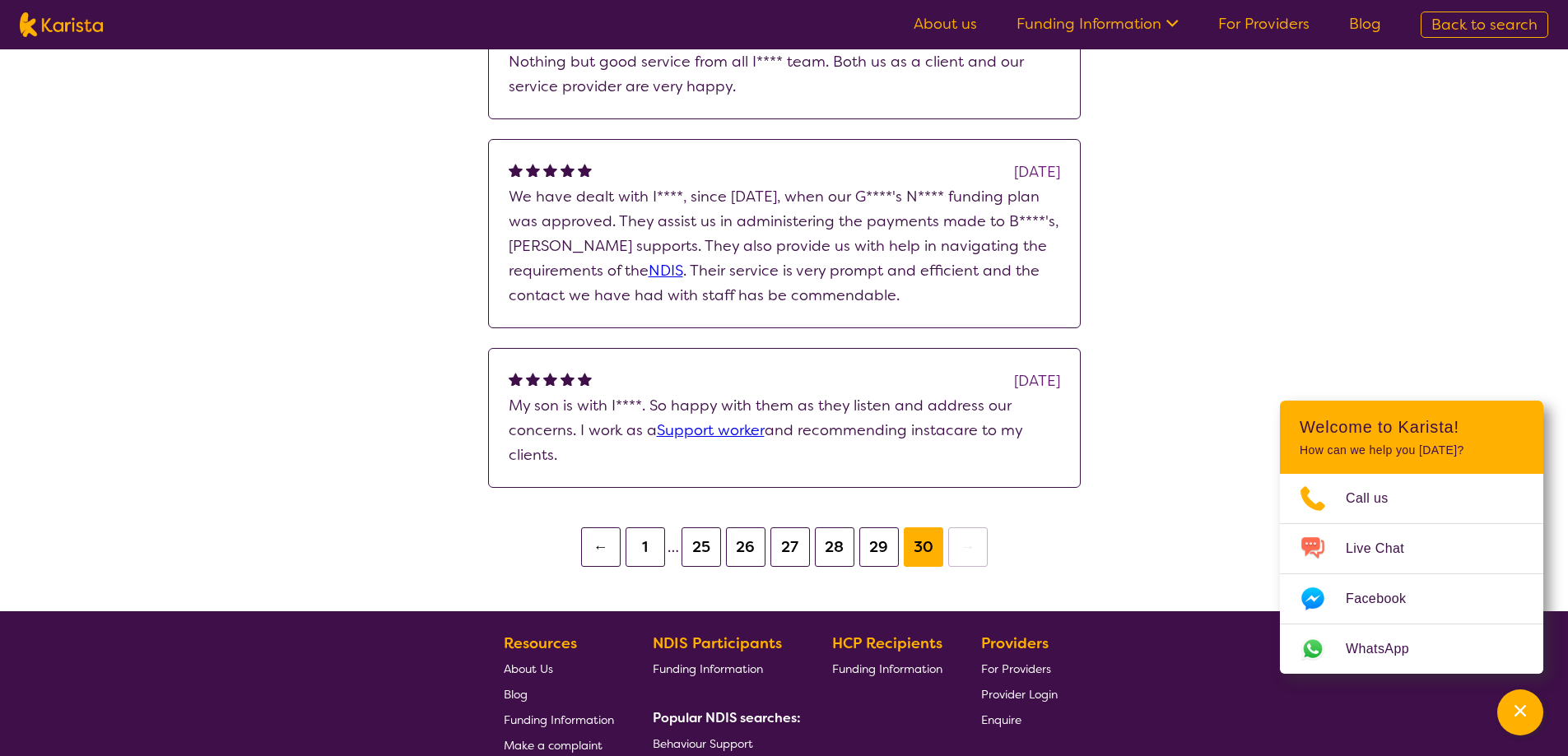
scroll to position [1554, 0]
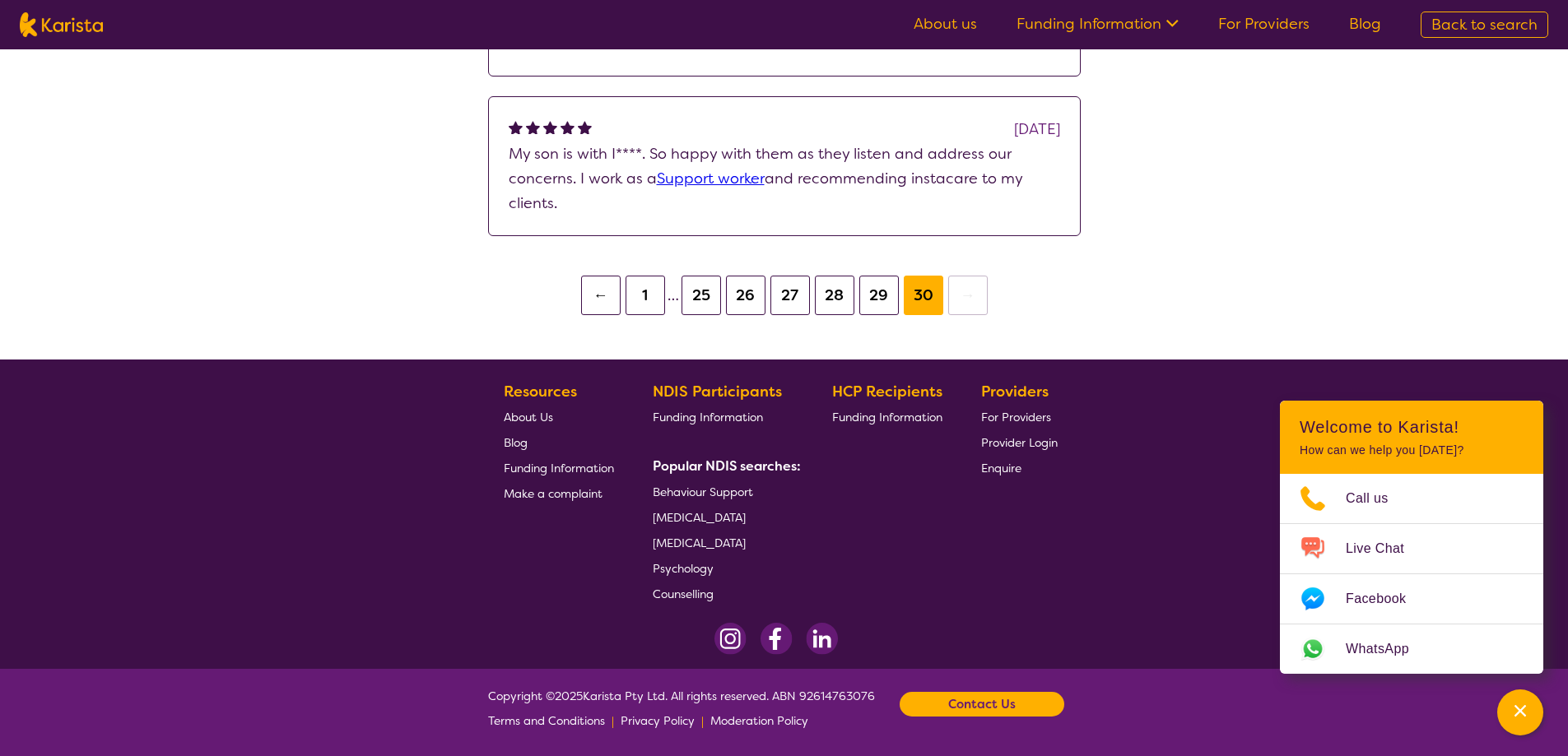
click at [868, 292] on button "29" at bounding box center [879, 295] width 40 height 40
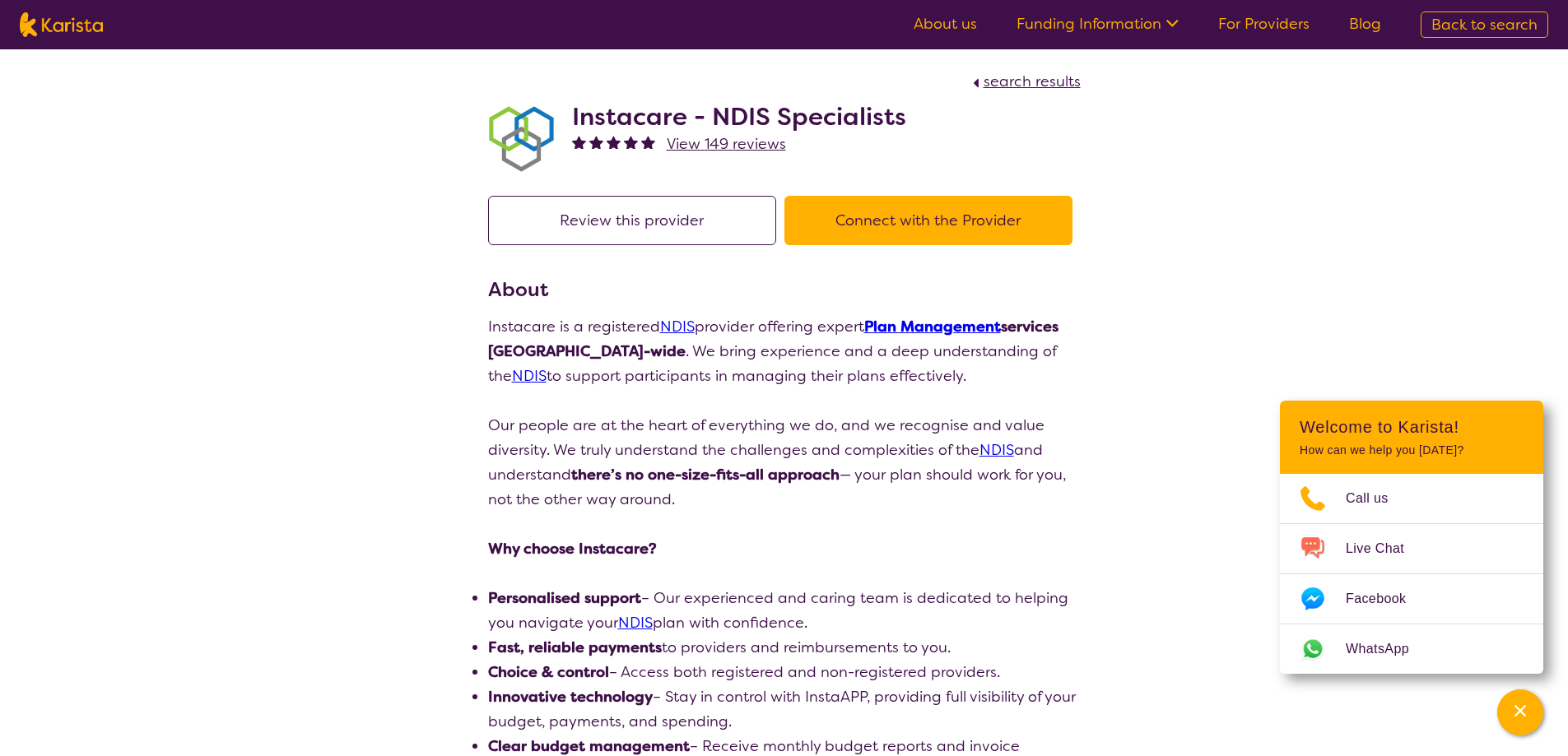
click at [961, 224] on button "Connect with the Provider" at bounding box center [928, 220] width 288 height 49
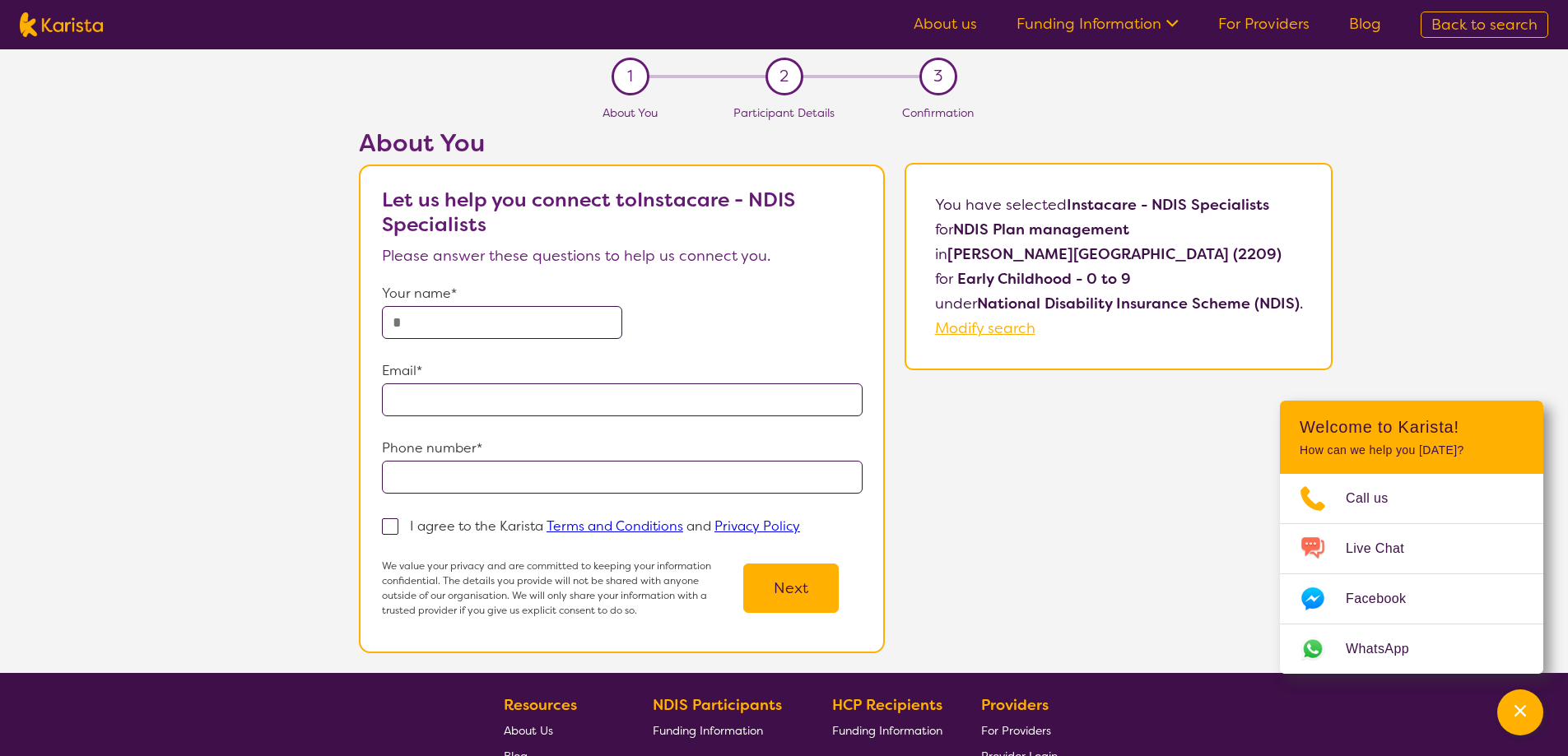
click at [435, 319] on input "text" at bounding box center [501, 322] width 240 height 33
type input "*******"
click at [425, 398] on input "email" at bounding box center [622, 400] width 481 height 33
type input "**********"
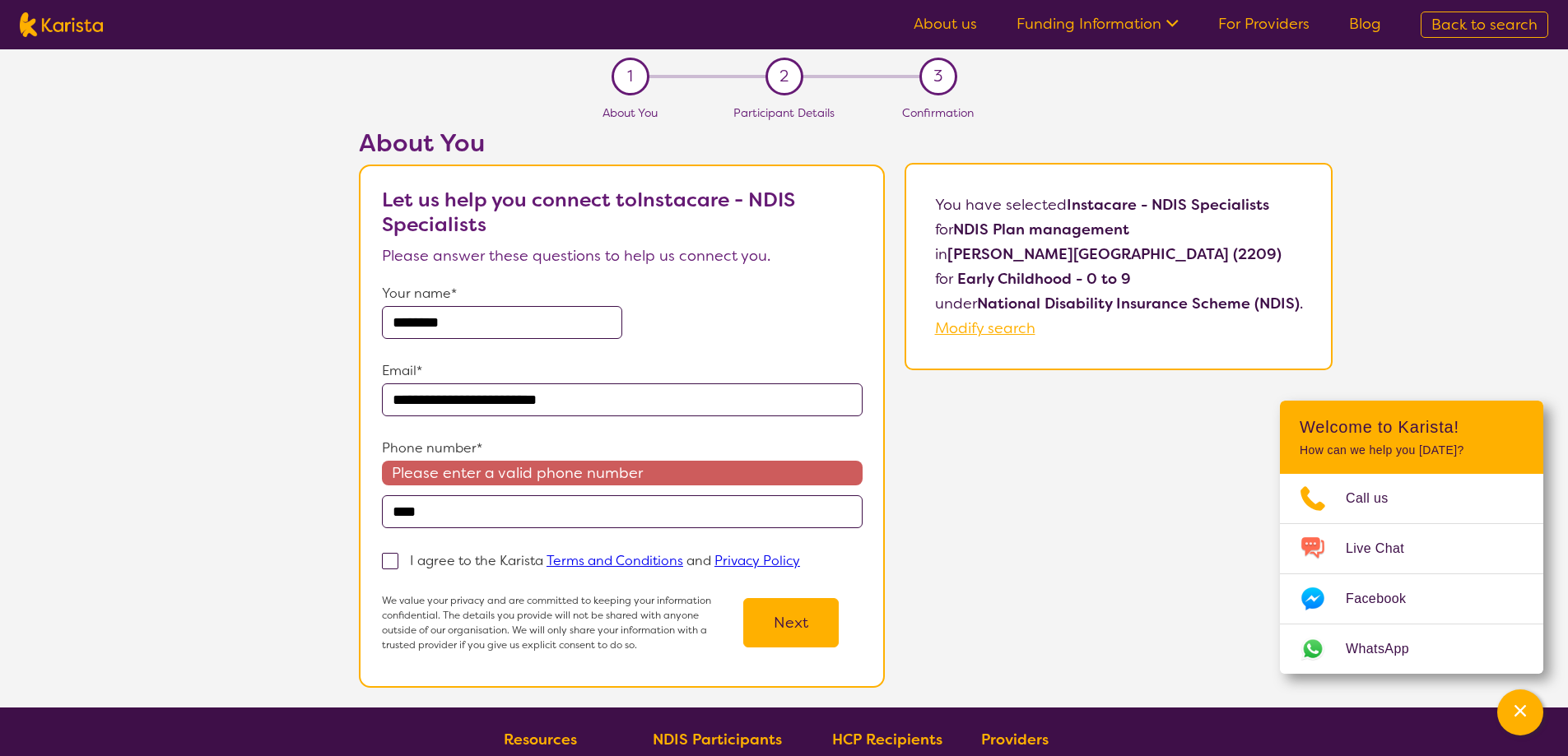
type input "**********"
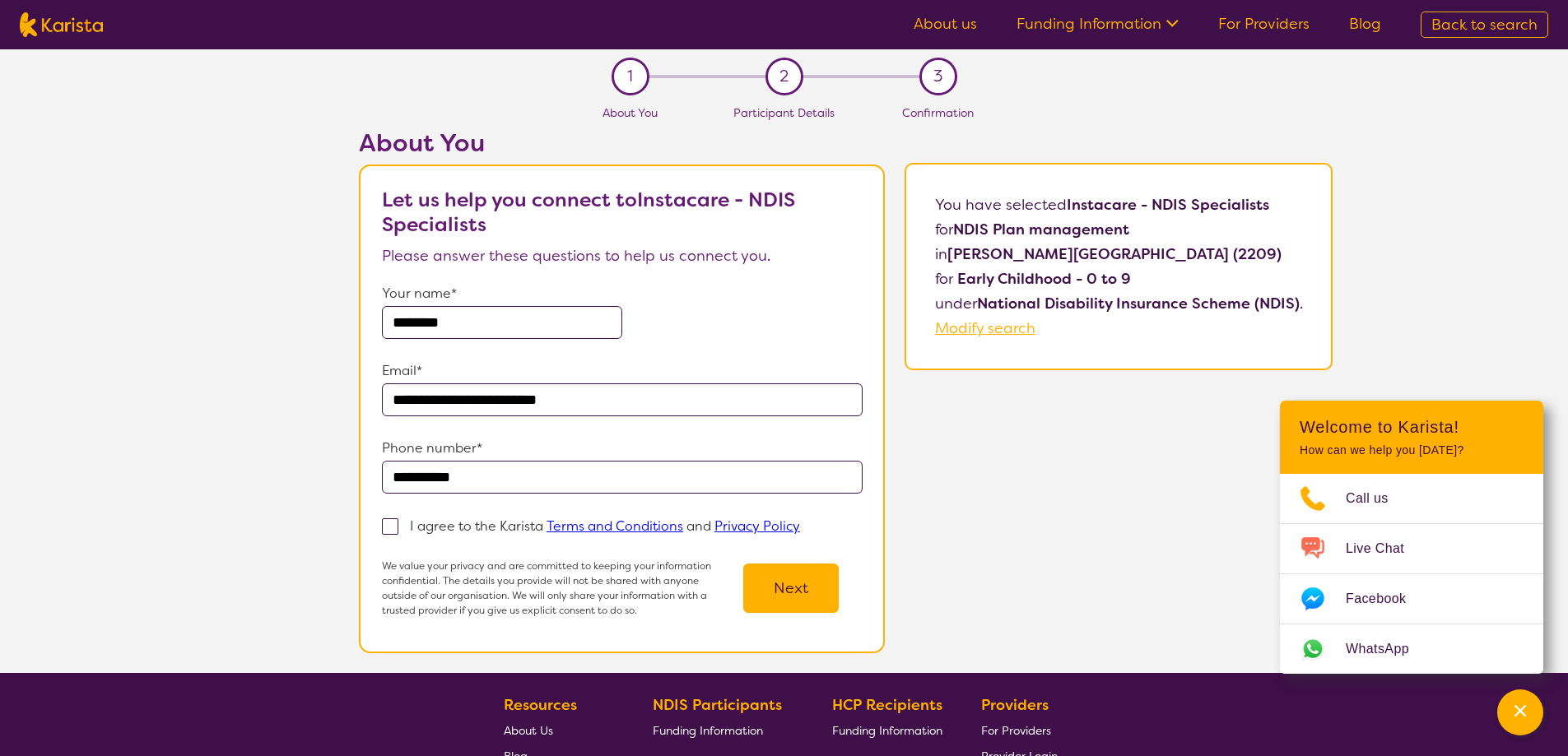
click at [390, 526] on span at bounding box center [389, 526] width 16 height 16
click at [800, 526] on input "I agree to the Karista Terms and Conditions and Privacy Policy" at bounding box center [806, 525] width 10 height 10
checkbox input "true"
click at [781, 599] on button "Next" at bounding box center [791, 587] width 96 height 49
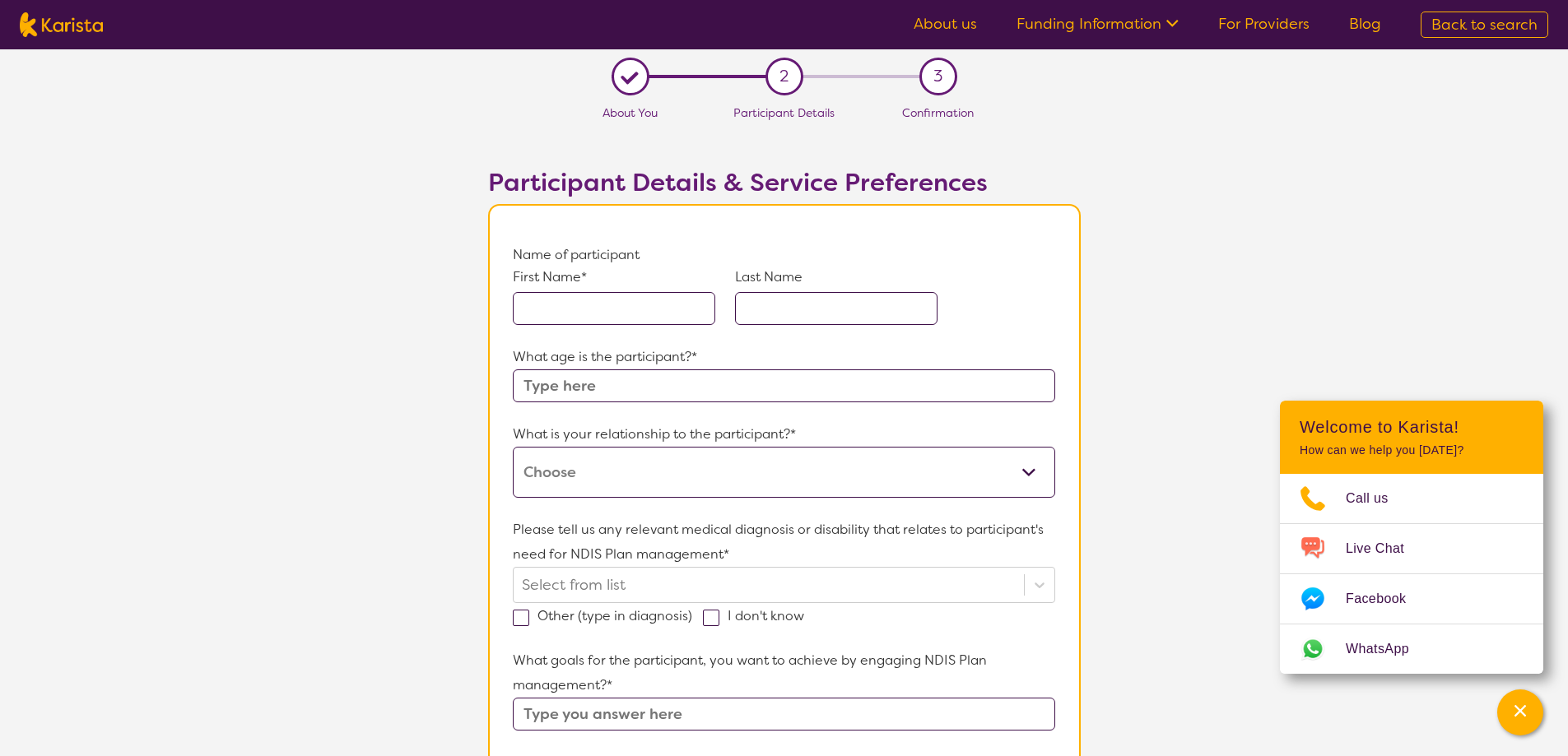
click at [581, 311] on input "text" at bounding box center [613, 308] width 202 height 33
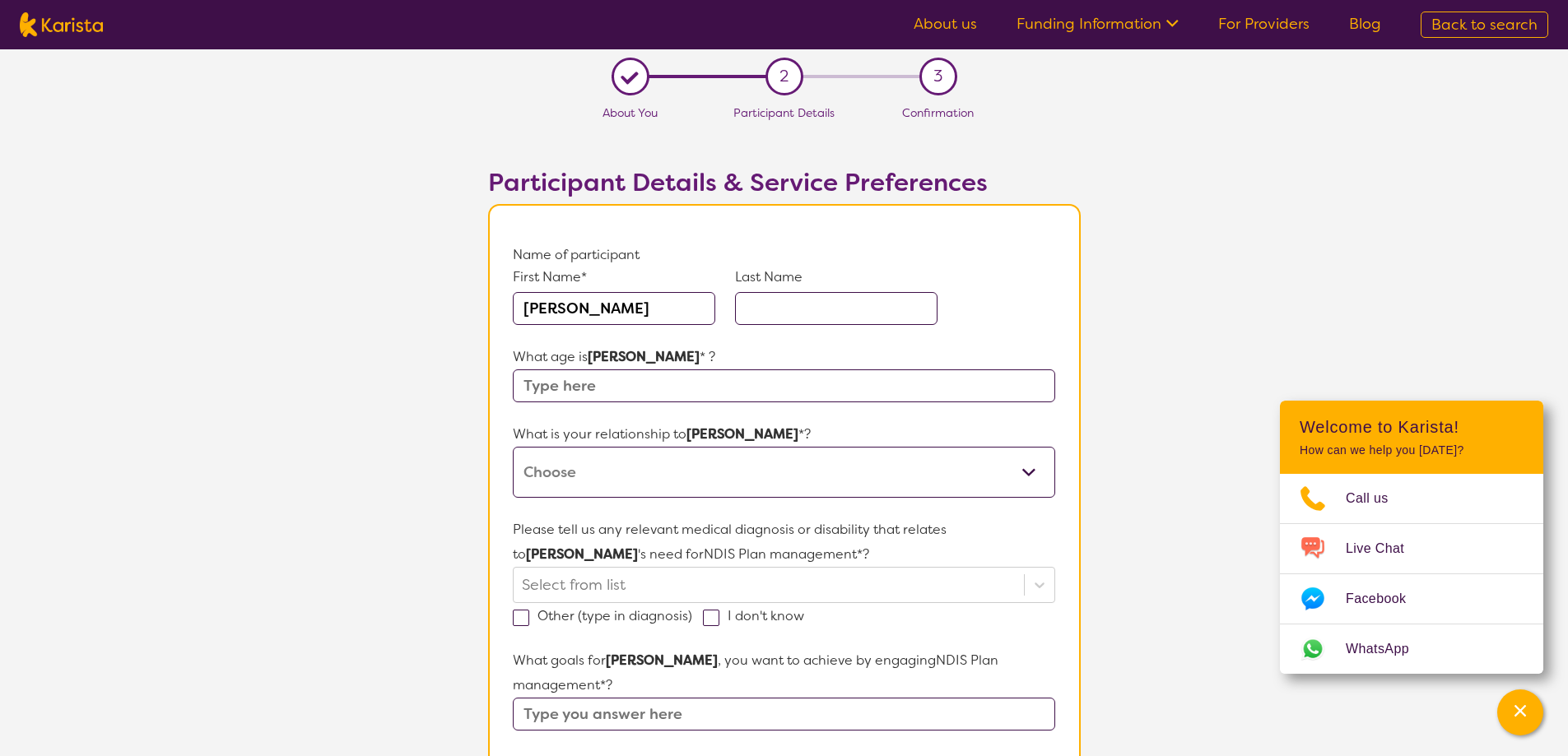
type input "[PERSON_NAME]"
type input "5"
click at [594, 474] on select "This request is for myself I am their parent I am their child I am their spouse…" at bounding box center [783, 472] width 542 height 51
select select "I am their parent"
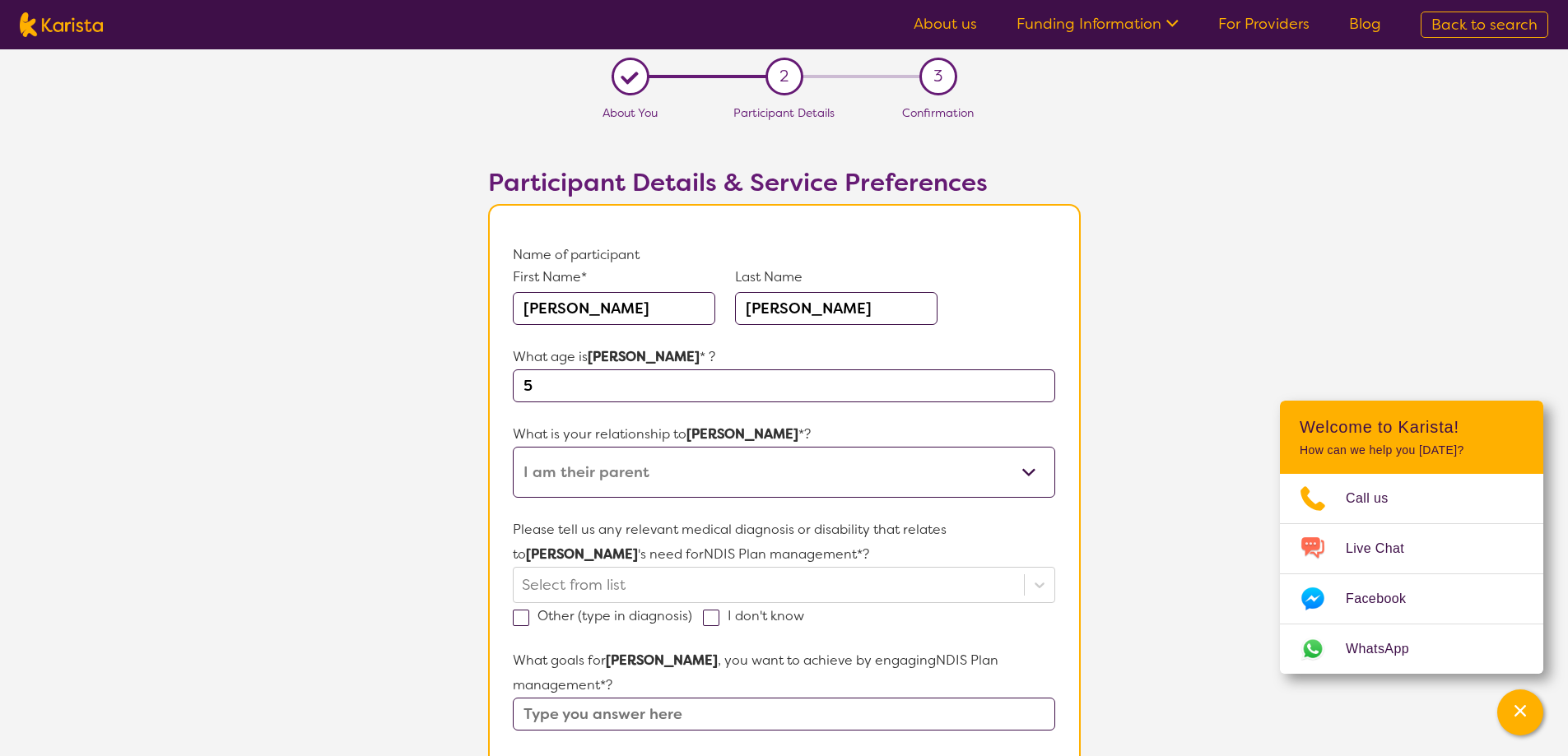
click at [513, 447] on select "This request is for myself I am their parent I am their child I am their spouse…" at bounding box center [783, 472] width 542 height 51
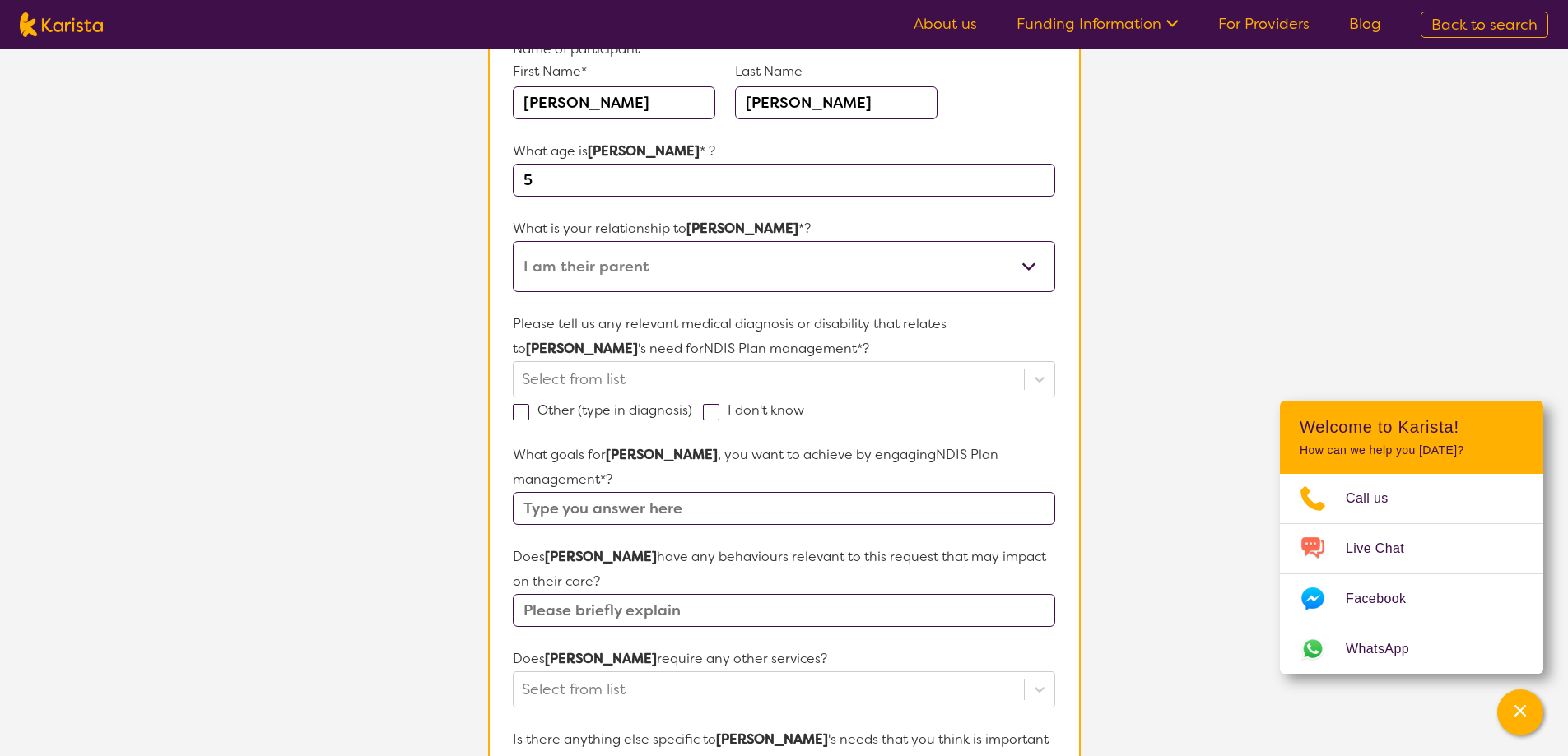
scroll to position [247, 0]
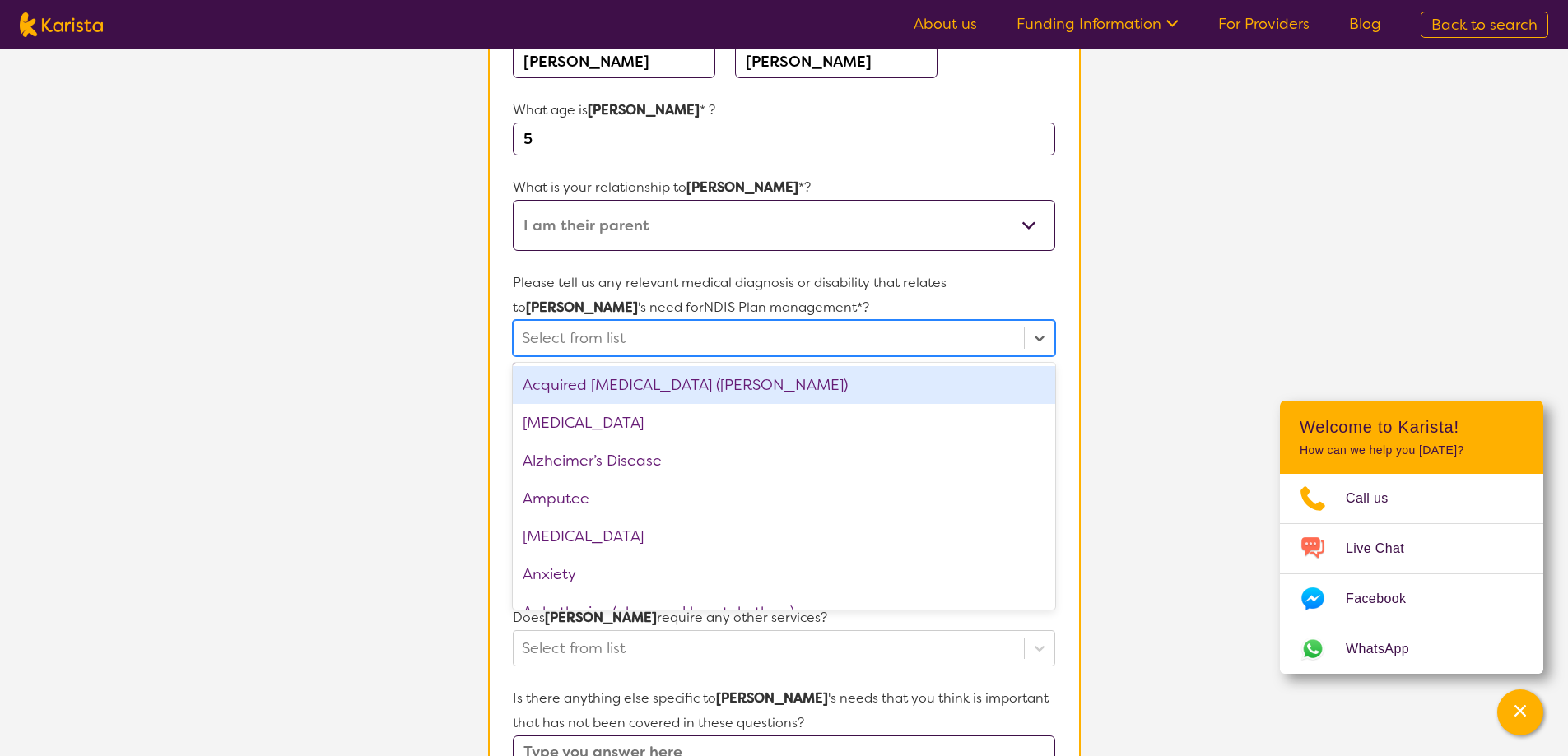
click at [563, 338] on div at bounding box center [768, 338] width 493 height 28
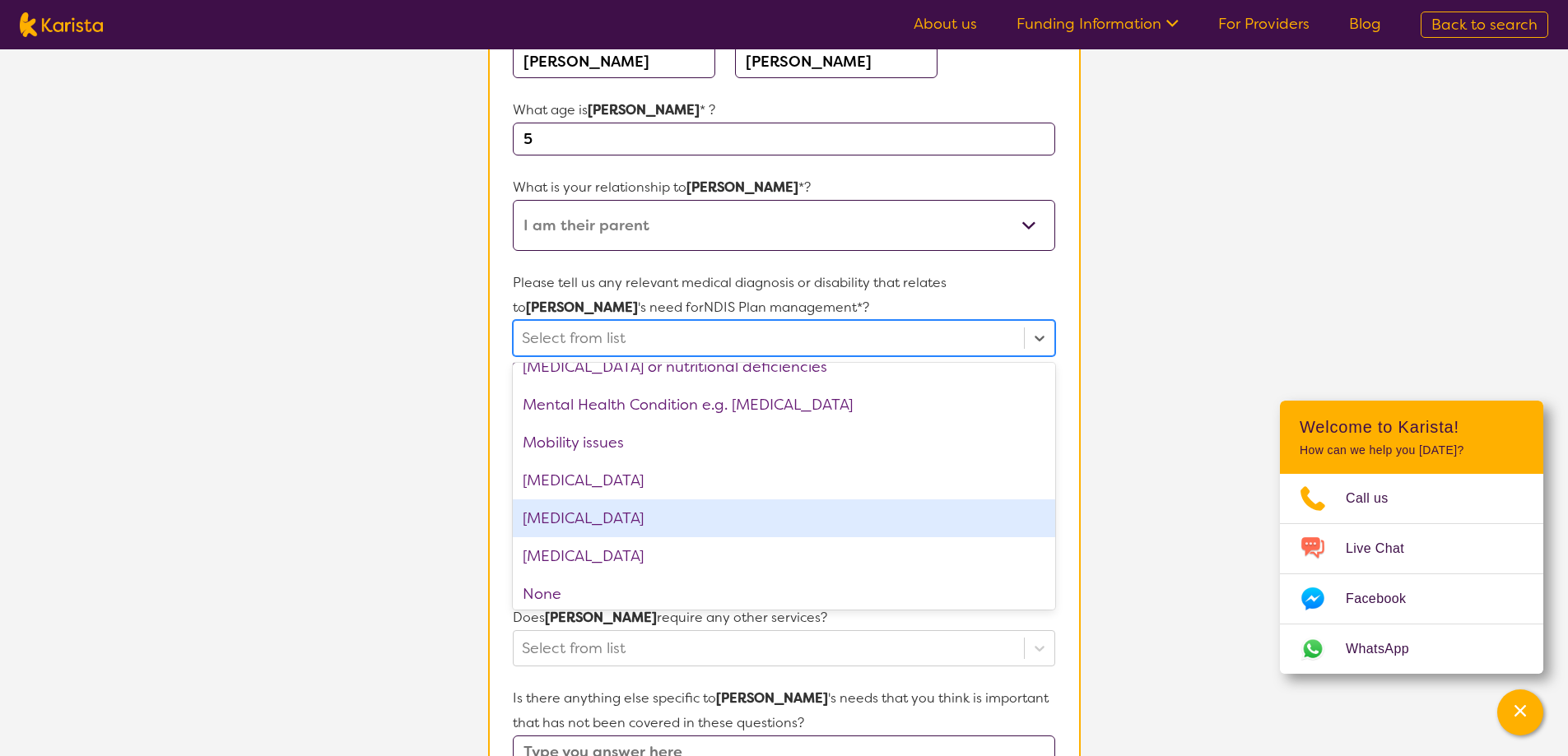
scroll to position [1727, 0]
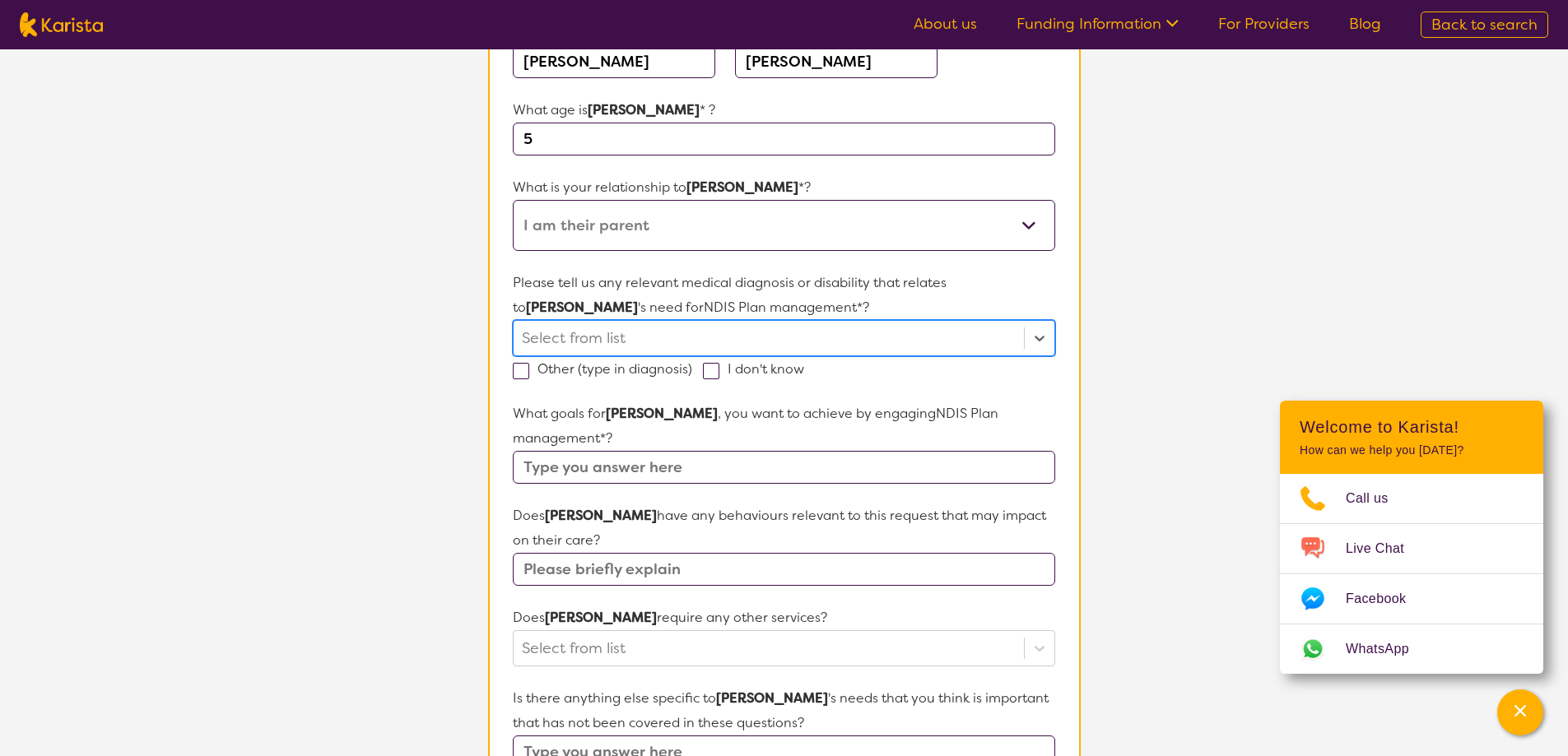
click at [557, 336] on div at bounding box center [768, 338] width 493 height 28
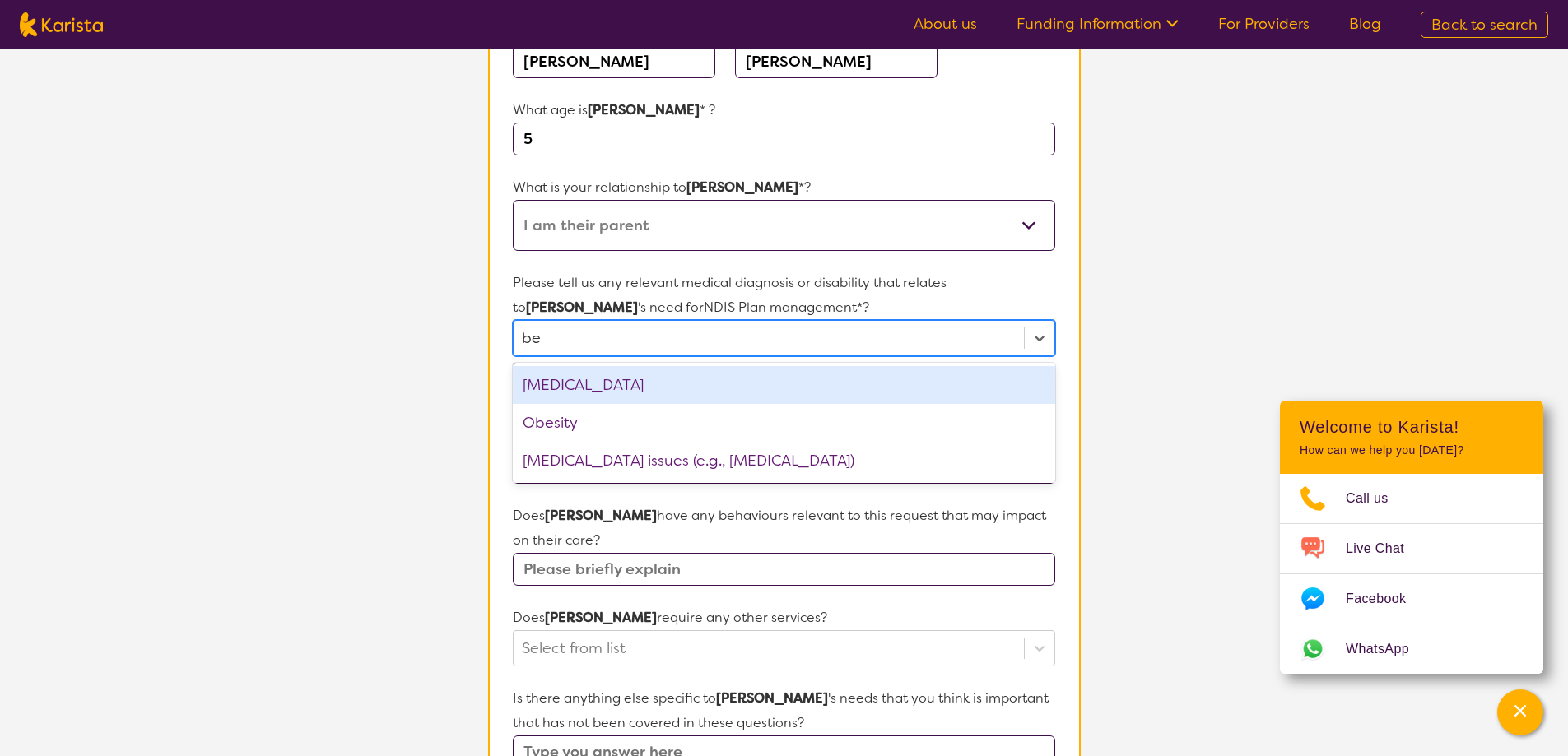
type input "b"
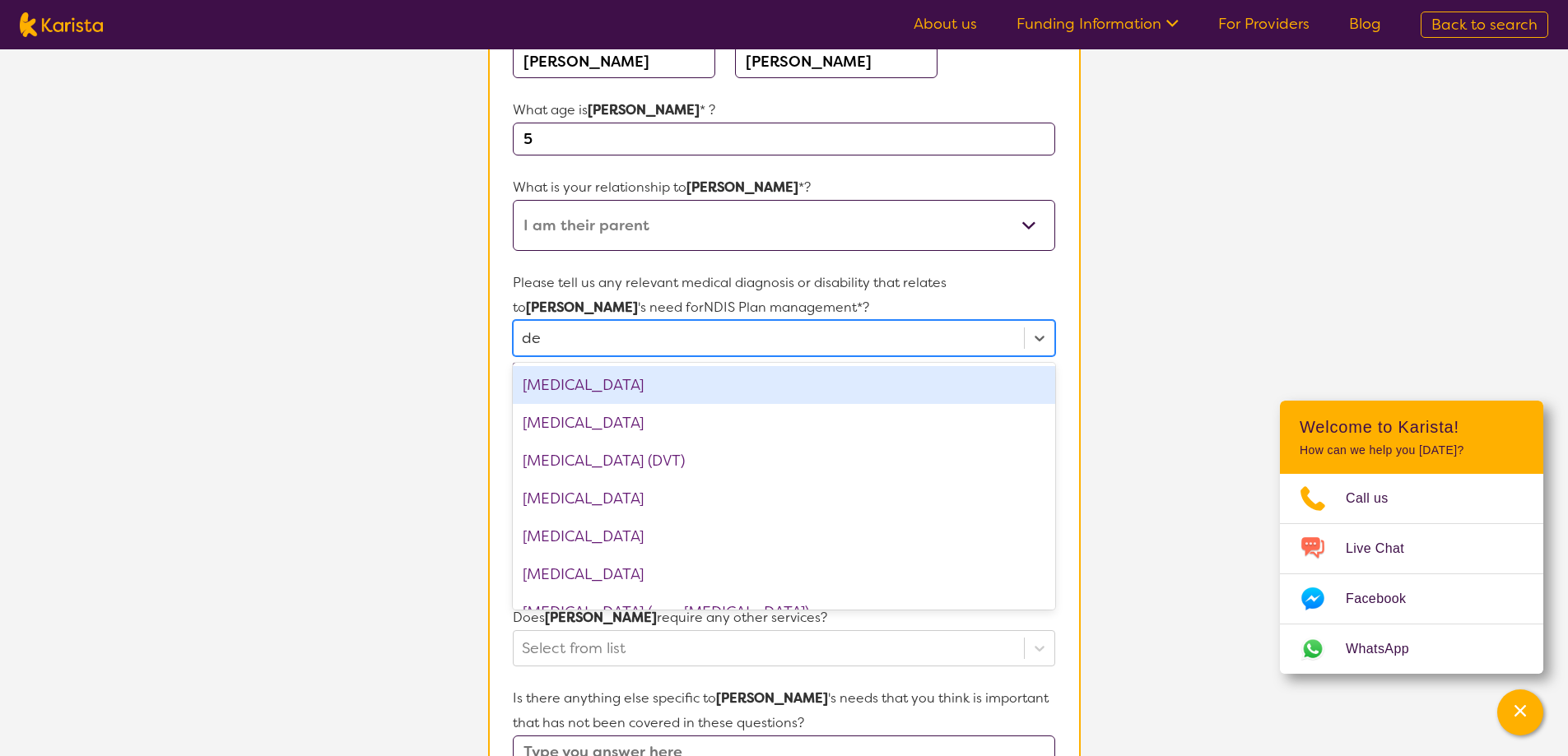
type input "dev"
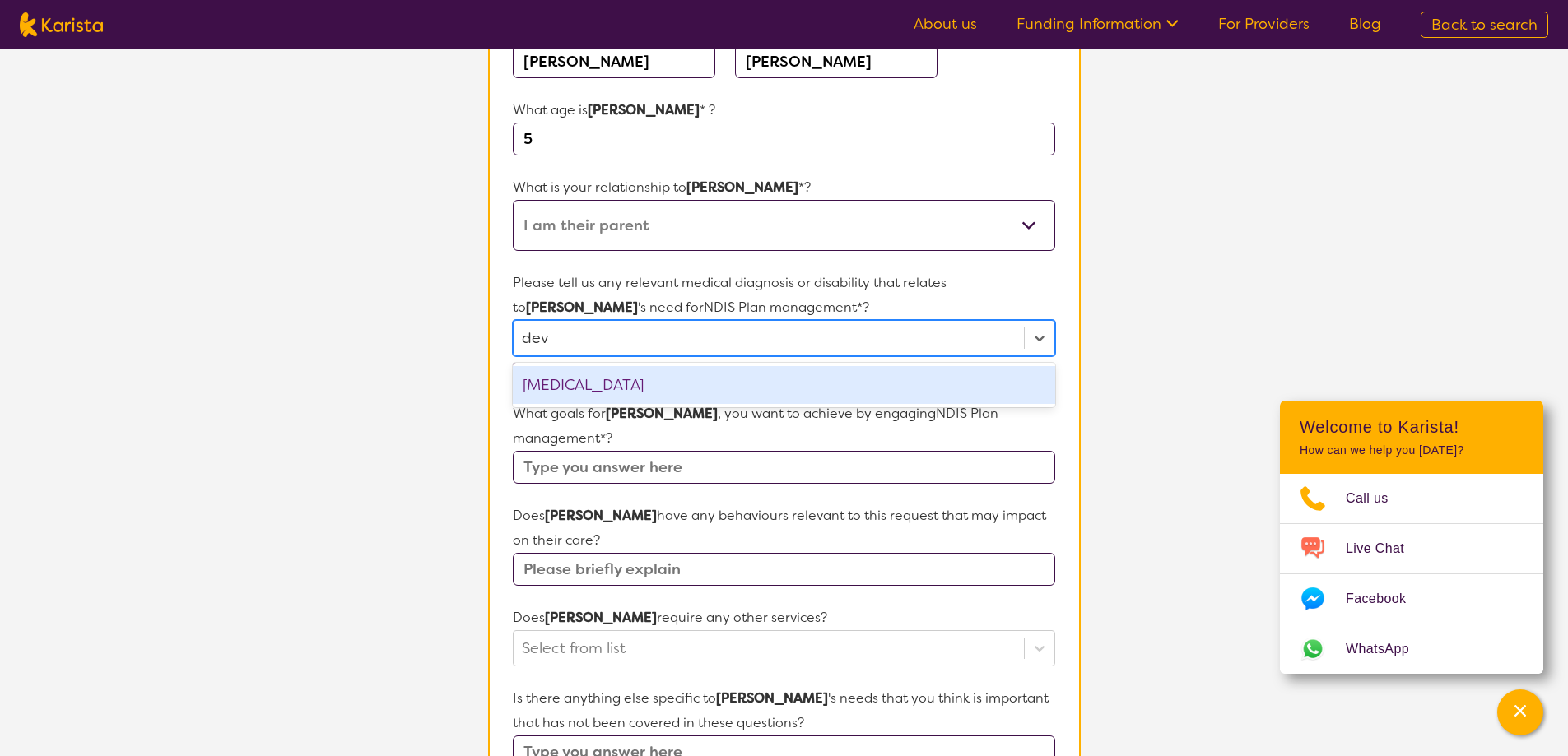
click at [551, 374] on div "[MEDICAL_DATA]" at bounding box center [783, 385] width 542 height 38
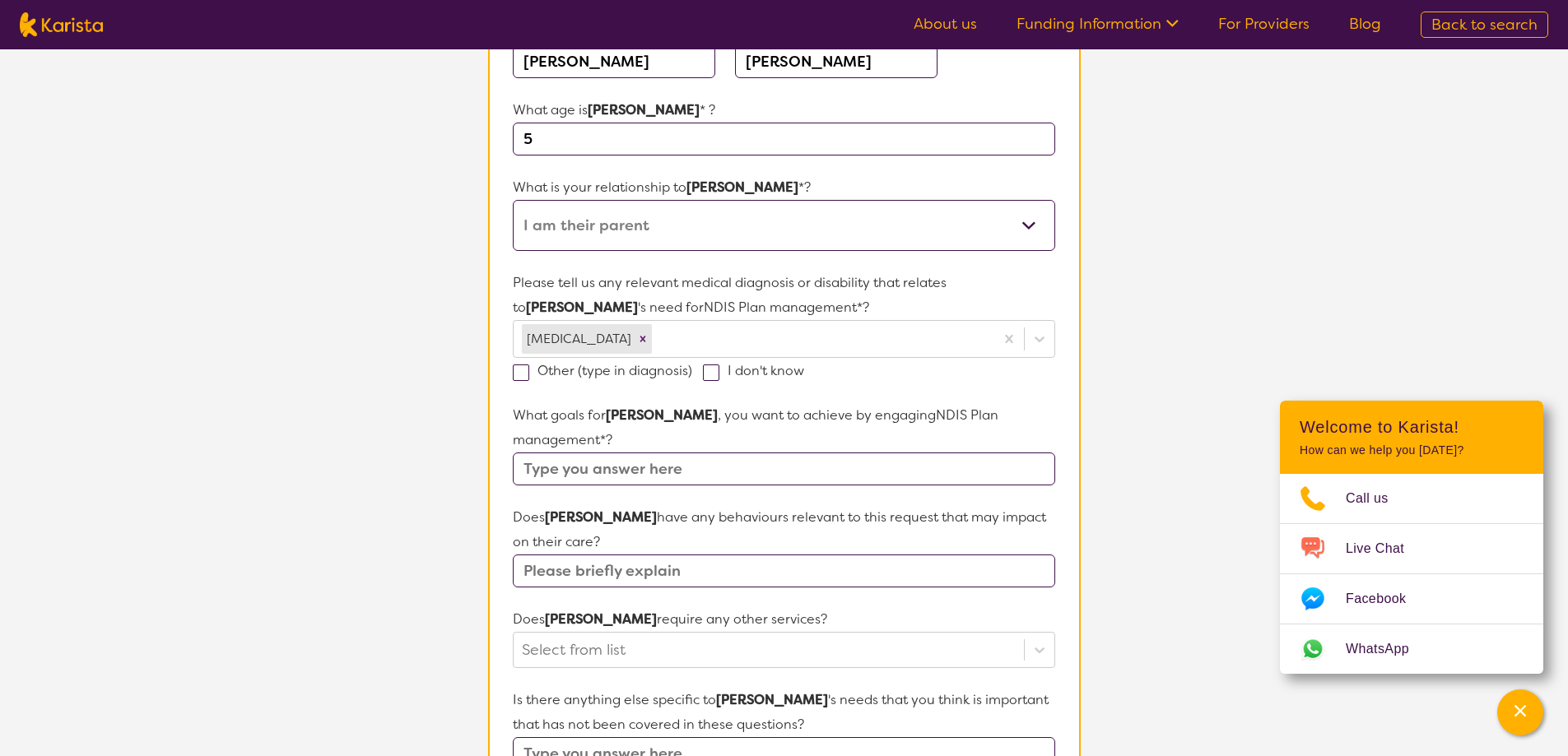
click at [1106, 350] on section "L About You 2 Participant Details 3 Confirmation Participant Details & Service …" at bounding box center [784, 541] width 1568 height 1477
click at [646, 452] on input "text" at bounding box center [783, 468] width 542 height 33
type input "assistance with bill payment, finding supports budgeting"
click at [635, 555] on input "text" at bounding box center [783, 571] width 542 height 33
type input "no"
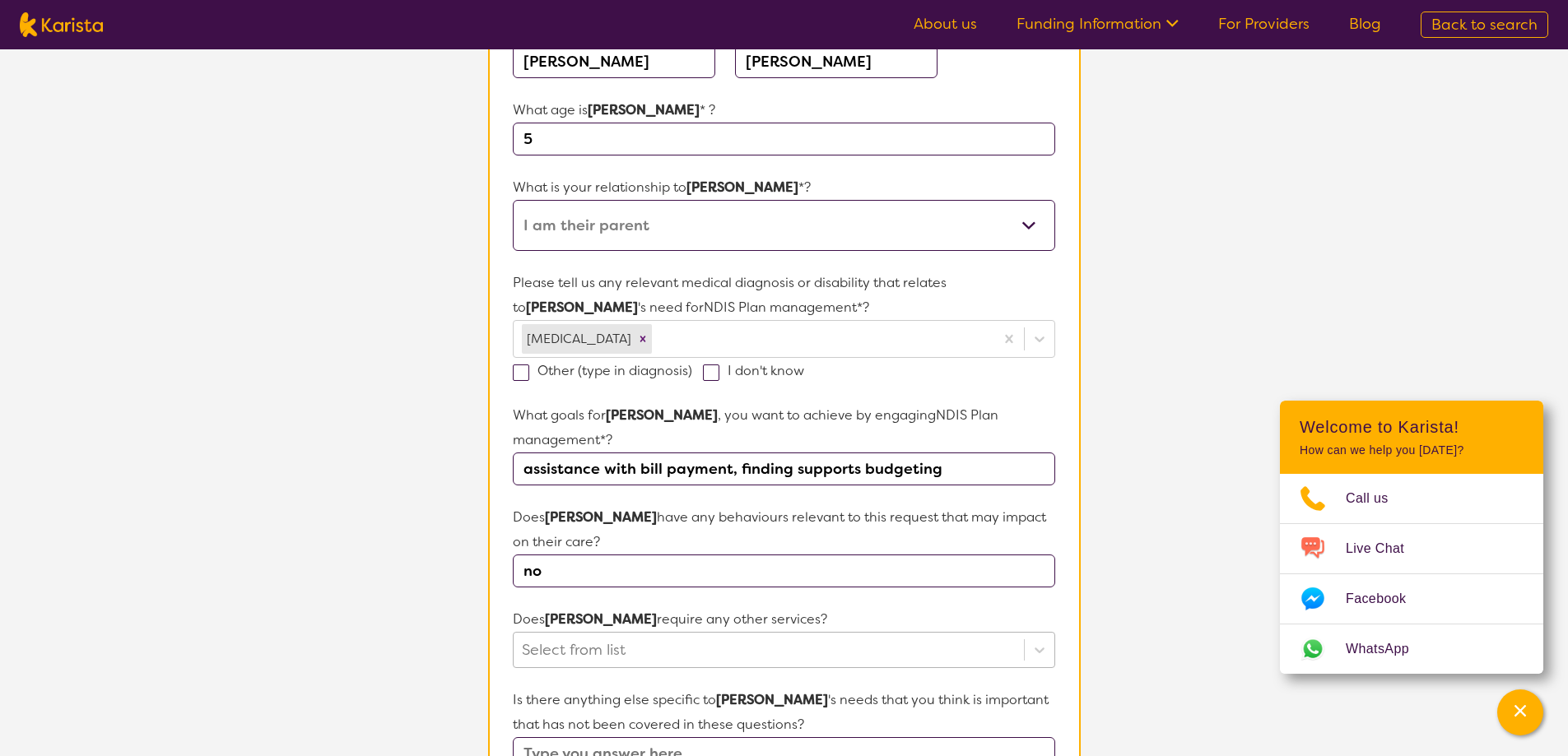
click at [840, 632] on div "Select from list" at bounding box center [783, 650] width 542 height 36
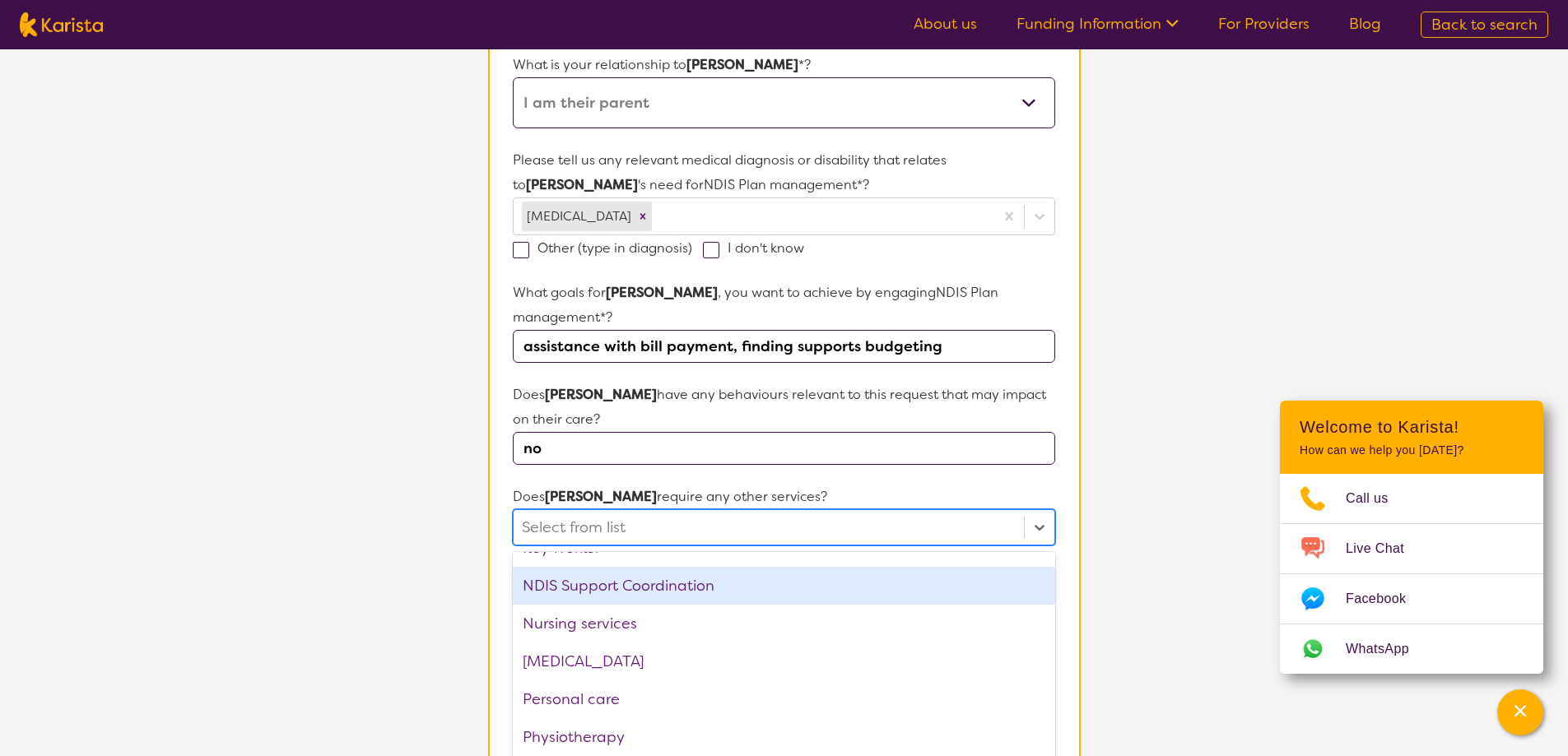
scroll to position [412, 0]
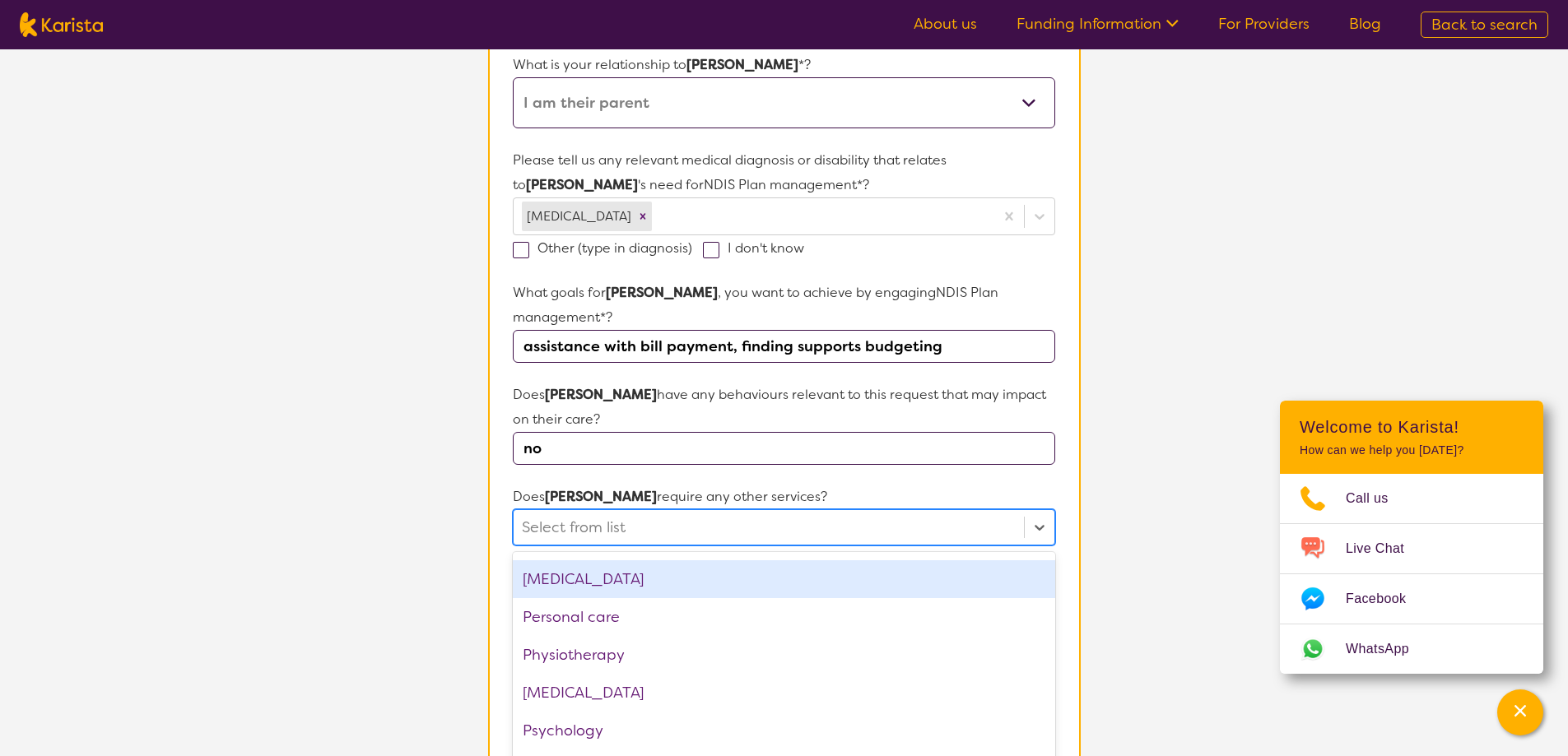
click at [770, 561] on div "[MEDICAL_DATA]" at bounding box center [783, 579] width 542 height 38
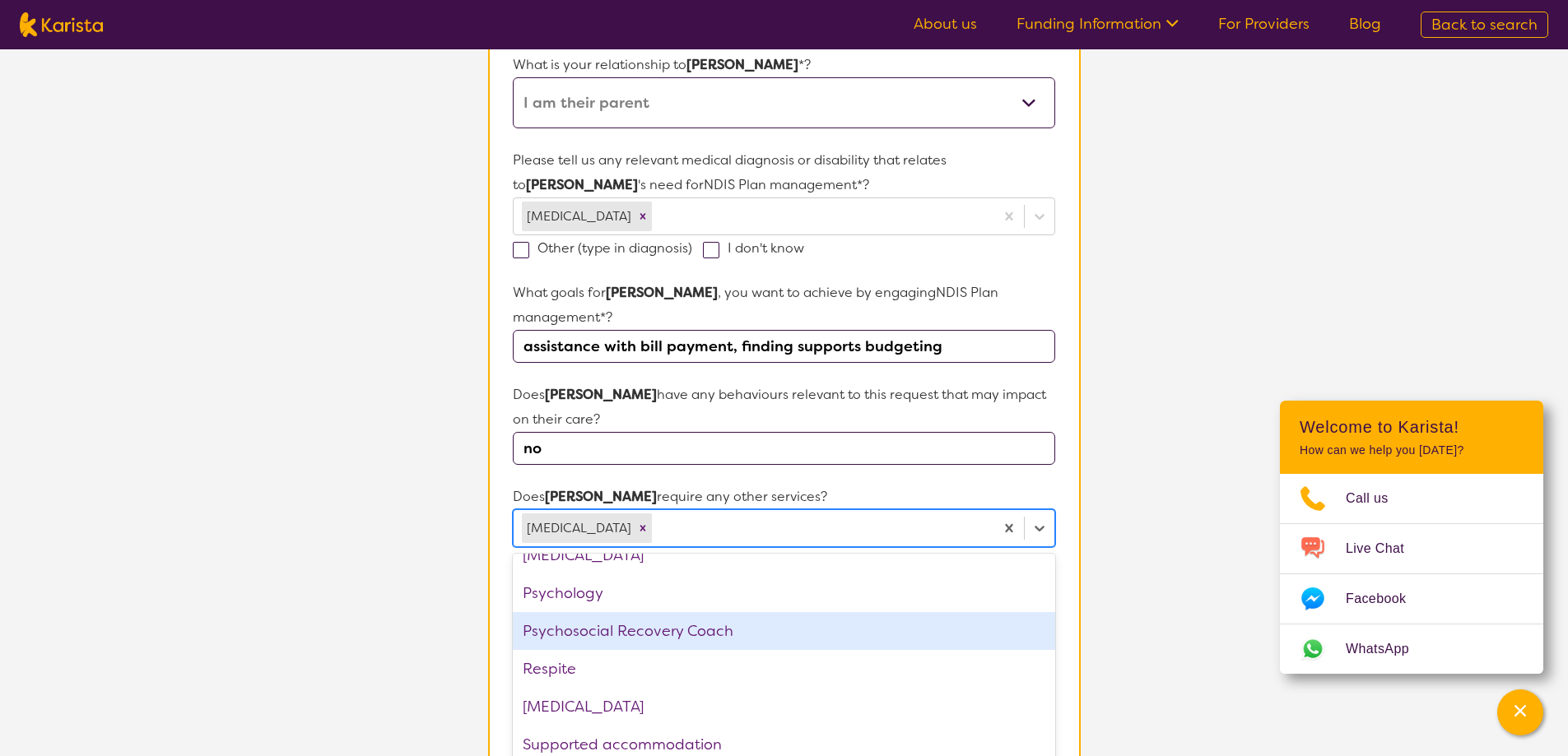
scroll to position [517, 0]
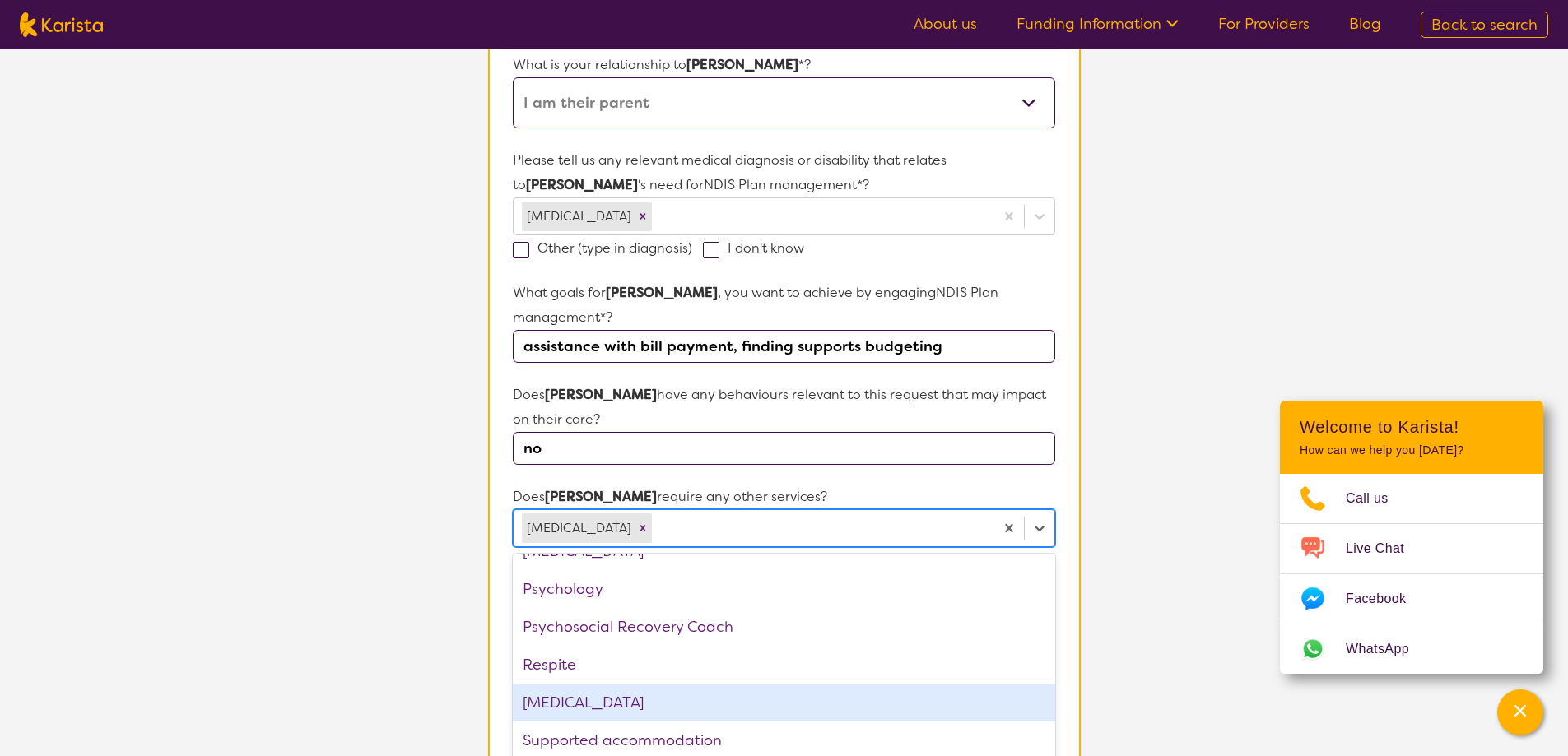
click at [395, 540] on section "L About You 2 Participant Details 3 Confirmation Participant Details & Service …" at bounding box center [784, 418] width 1568 height 1478
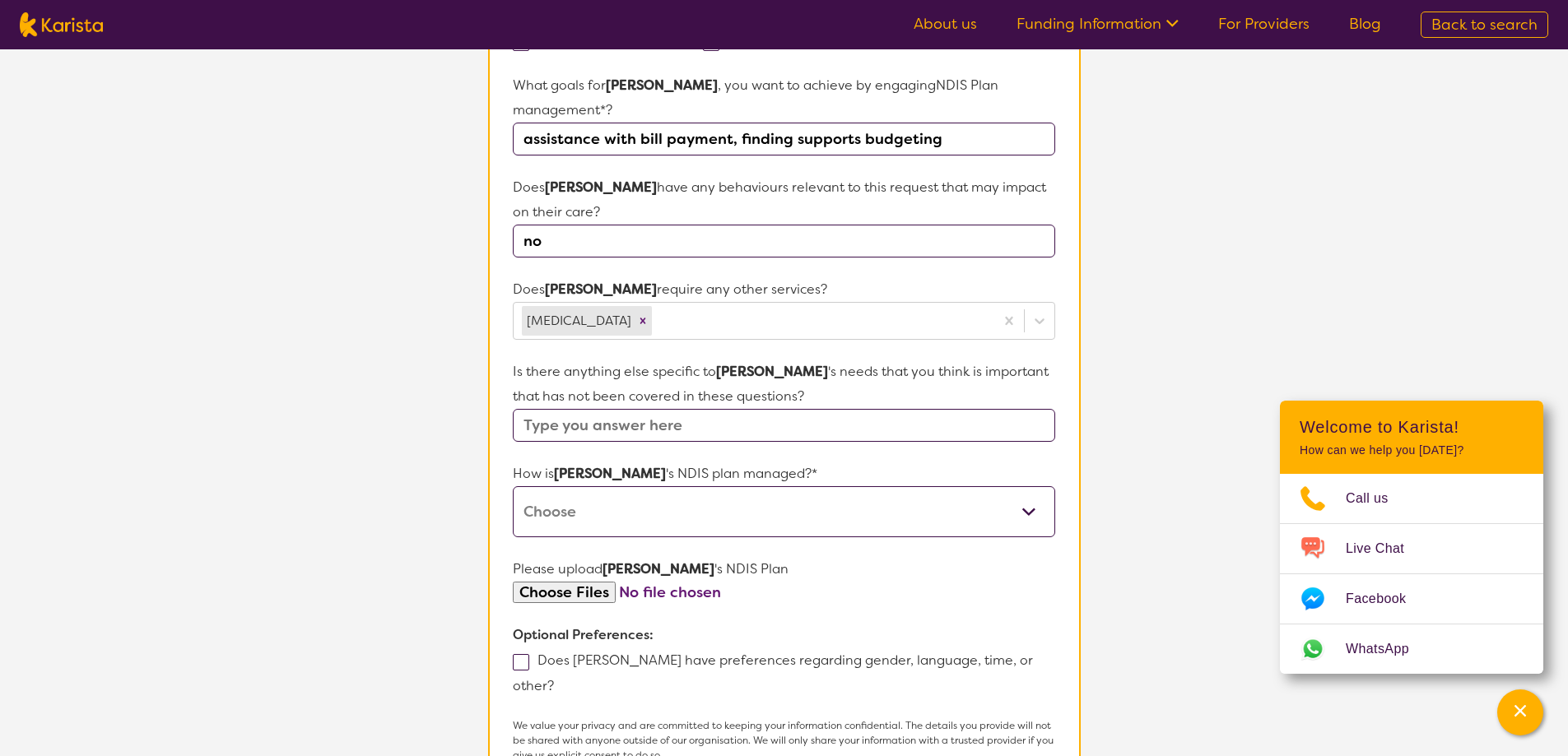
scroll to position [617, 0]
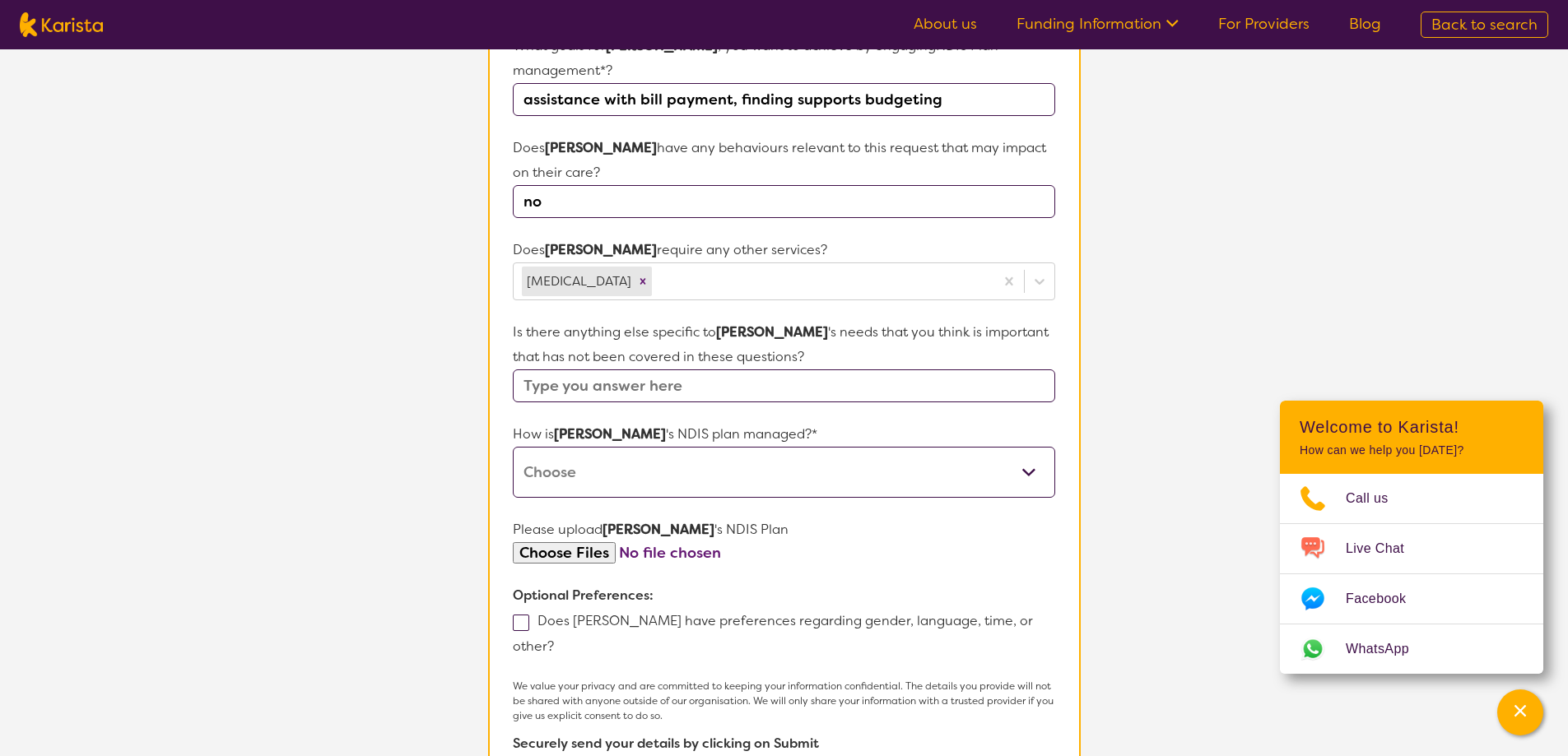
click at [614, 447] on select "Self-managed NDIS plan Managed by a registered plan management provider (not th…" at bounding box center [783, 472] width 542 height 51
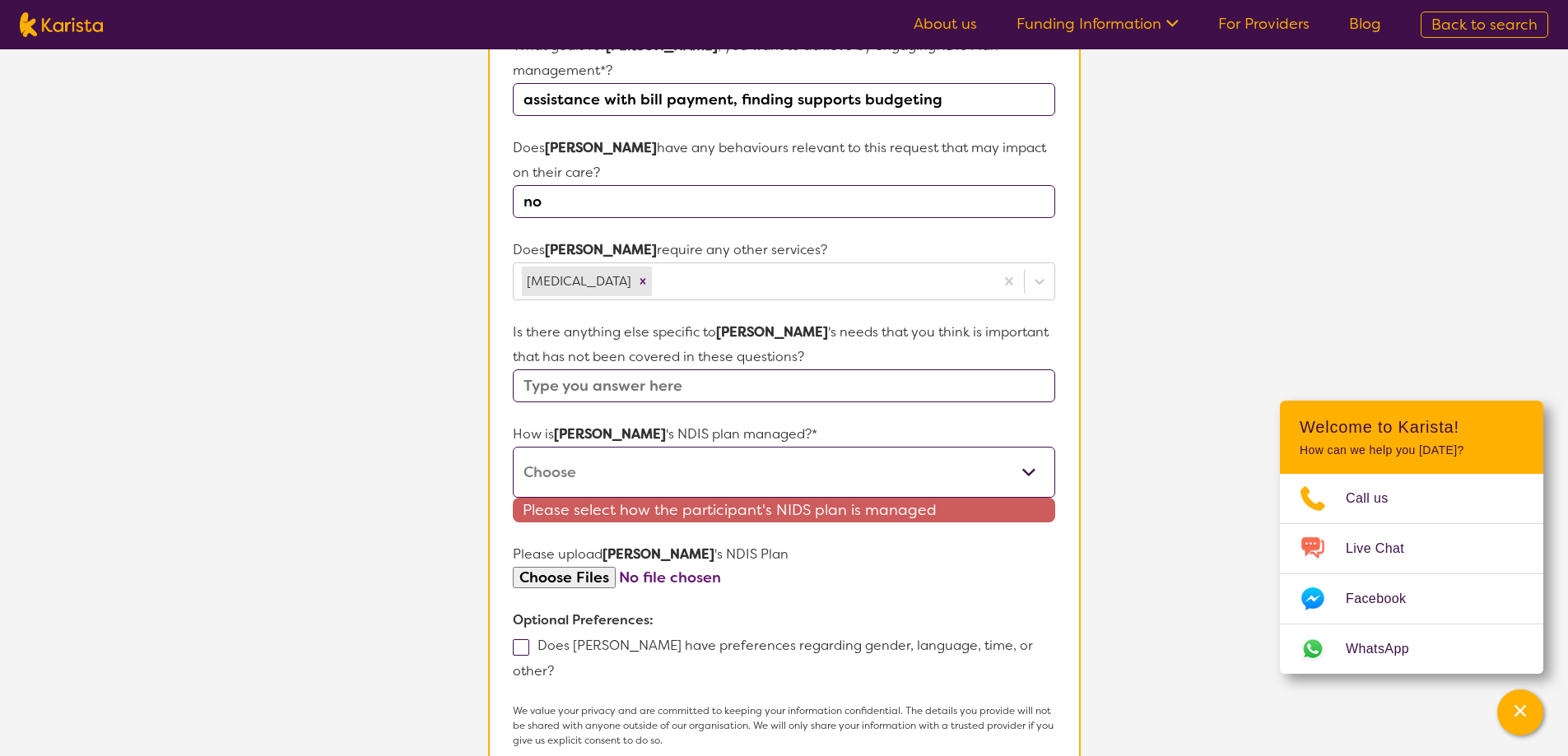
click at [818, 447] on select "Self-managed NDIS plan Managed by a registered plan management provider (not th…" at bounding box center [783, 472] width 542 height 51
select select "Plan Managed"
click at [513, 447] on select "Self-managed NDIS plan Managed by a registered plan management provider (not th…" at bounding box center [783, 472] width 542 height 51
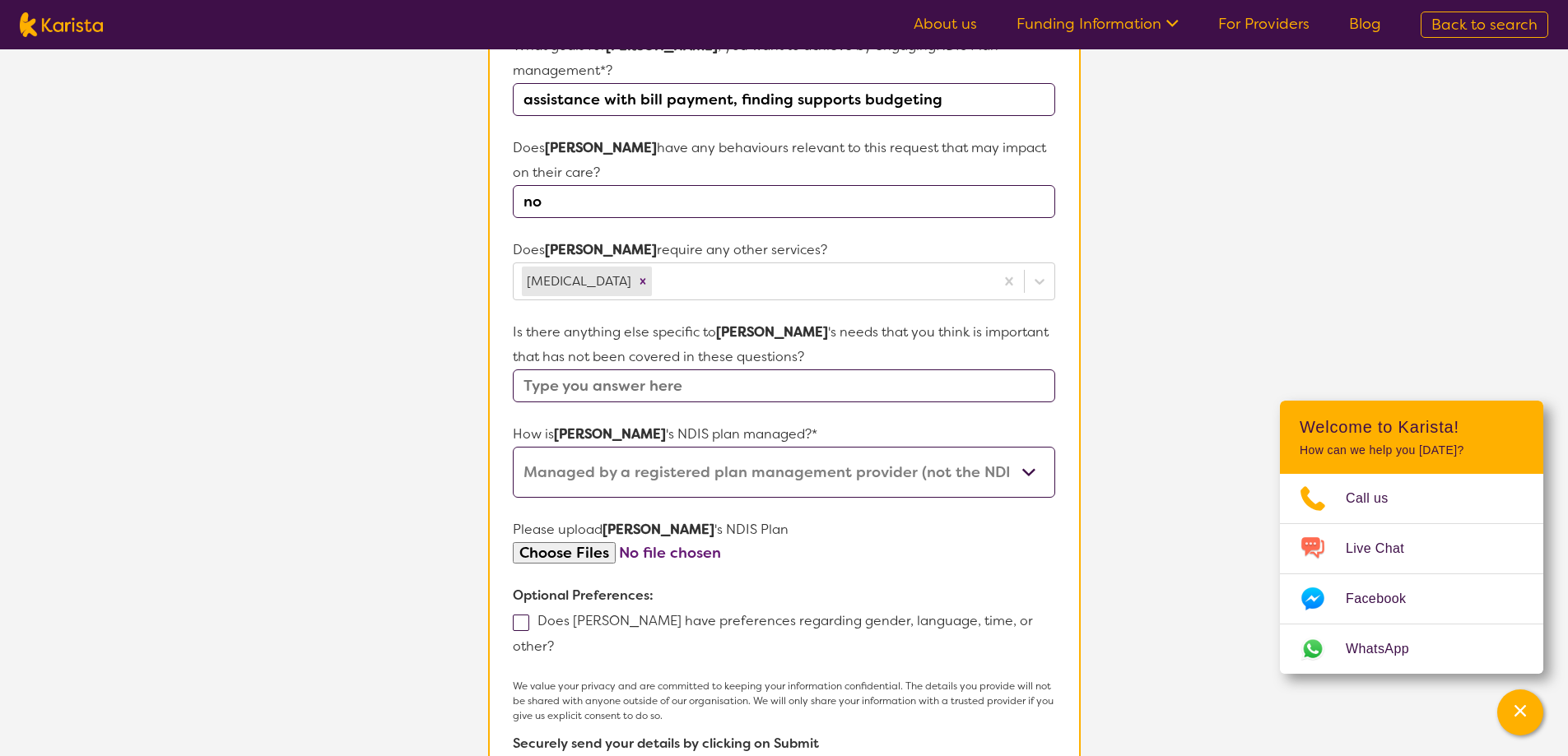
click at [544, 542] on input "file" at bounding box center [783, 554] width 542 height 22
click at [579, 542] on input "file" at bounding box center [783, 554] width 542 height 22
type input "C:\fakepath\[PERSON_NAME] [PERSON_NAME].pdf"
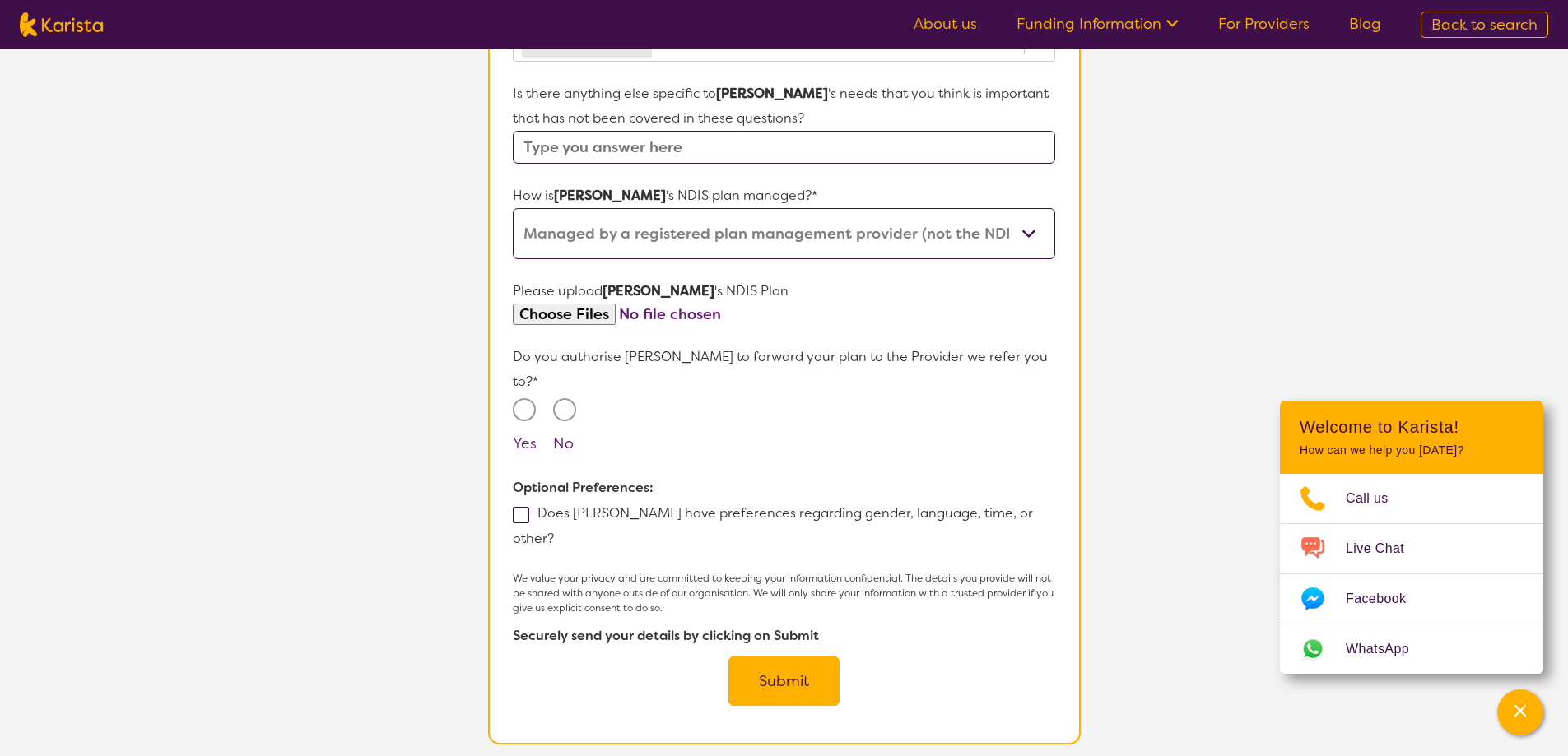
scroll to position [863, 0]
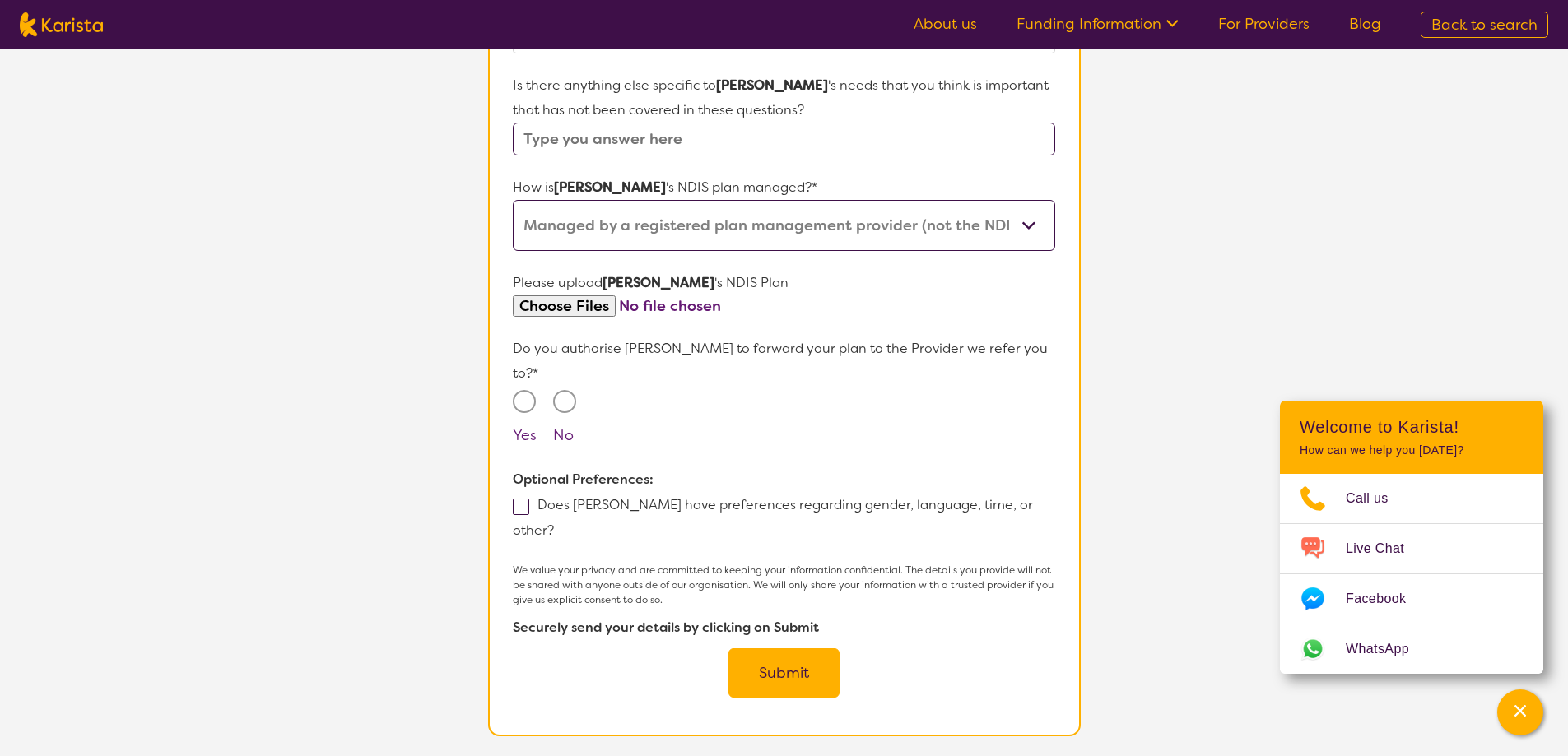
click at [525, 390] on input "Yes" at bounding box center [524, 401] width 23 height 23
radio input "true"
click at [816, 648] on button "Submit" at bounding box center [784, 672] width 111 height 49
